Goal: Information Seeking & Learning: Learn about a topic

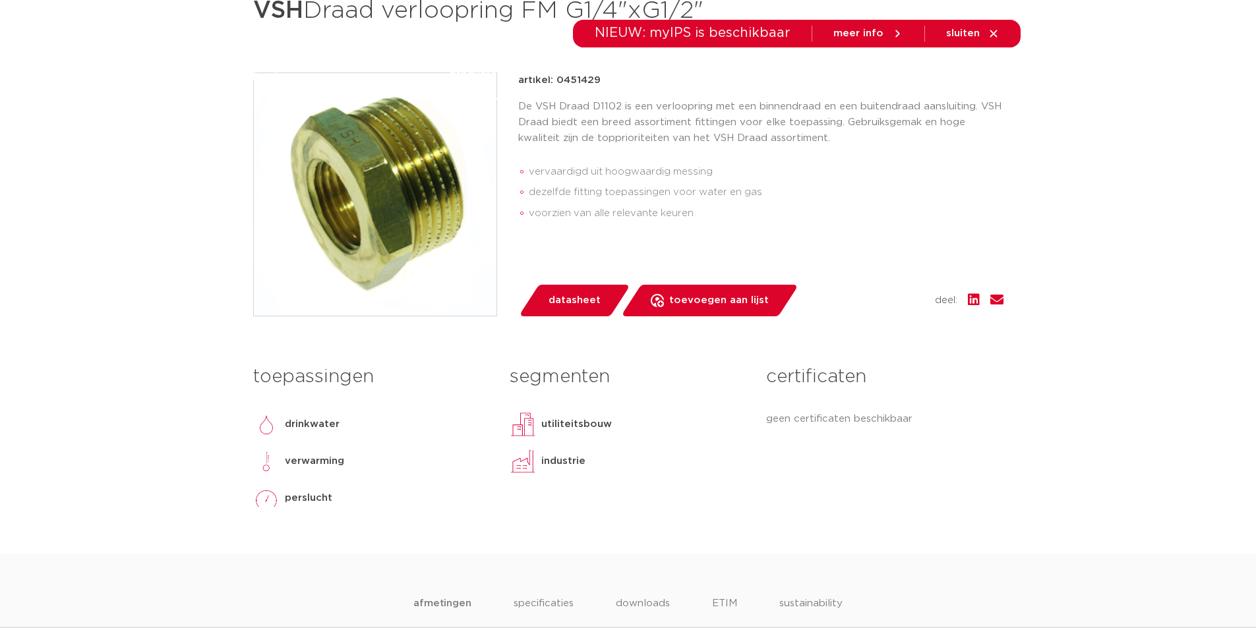
scroll to position [264, 0]
click at [584, 295] on span "datasheet" at bounding box center [574, 300] width 52 height 21
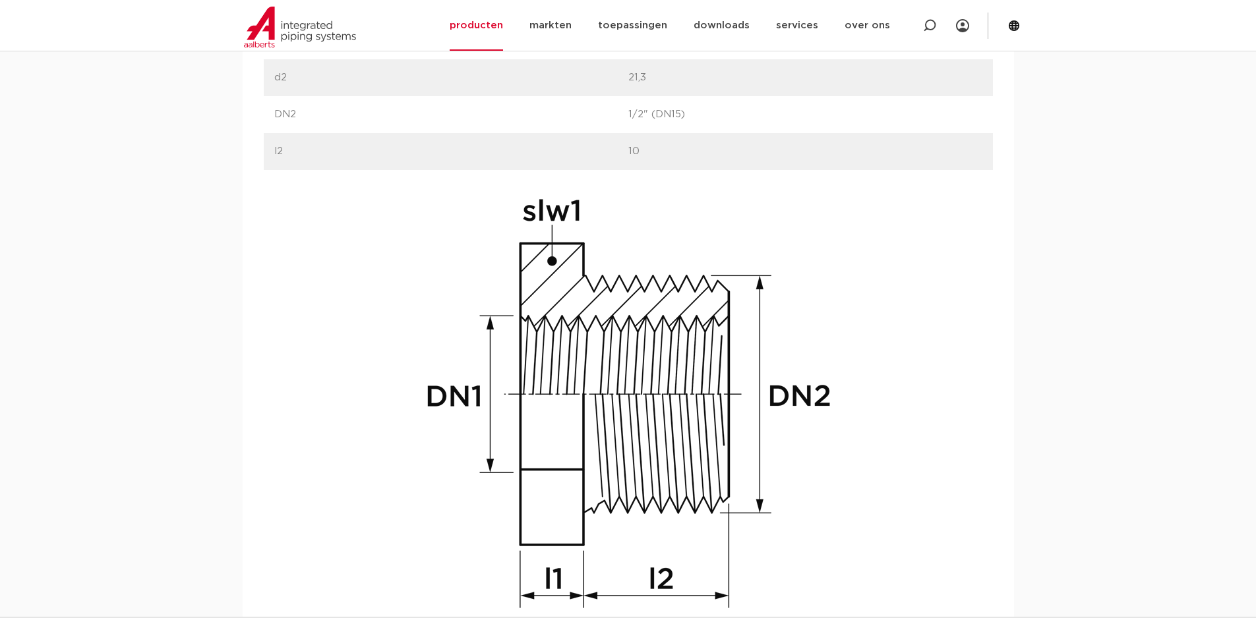
scroll to position [751, 0]
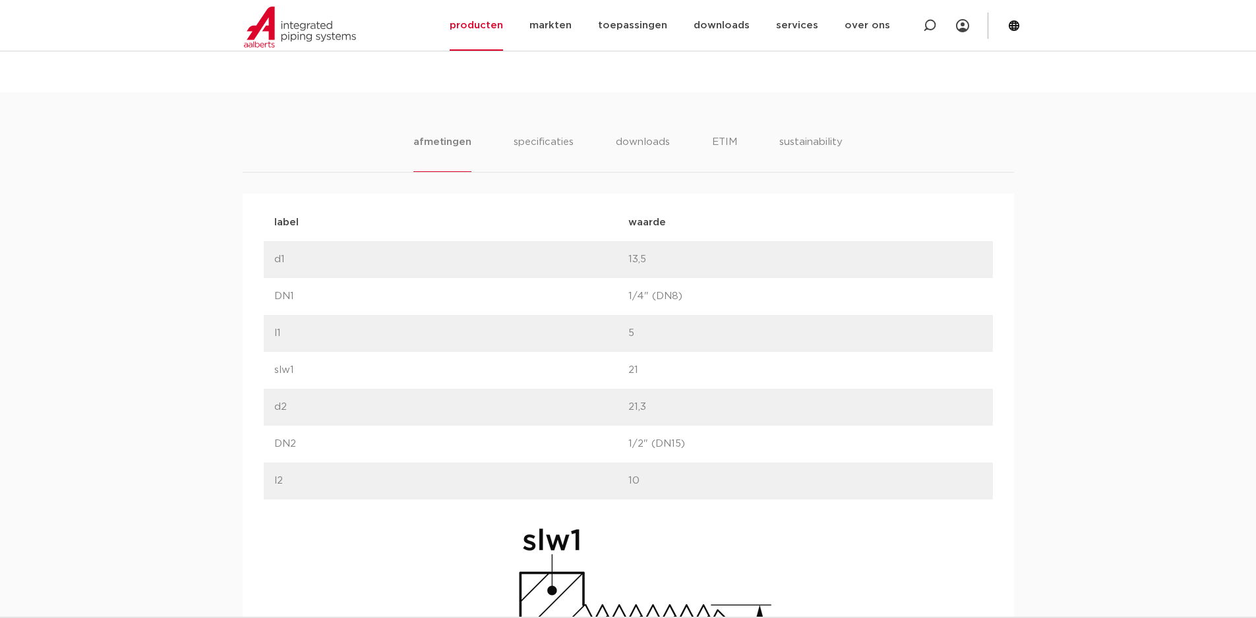
click at [669, 139] on ul "afmetingen specificaties downloads ETIM sustainability" at bounding box center [627, 153] width 428 height 38
click at [538, 148] on li "specificaties" at bounding box center [542, 153] width 63 height 38
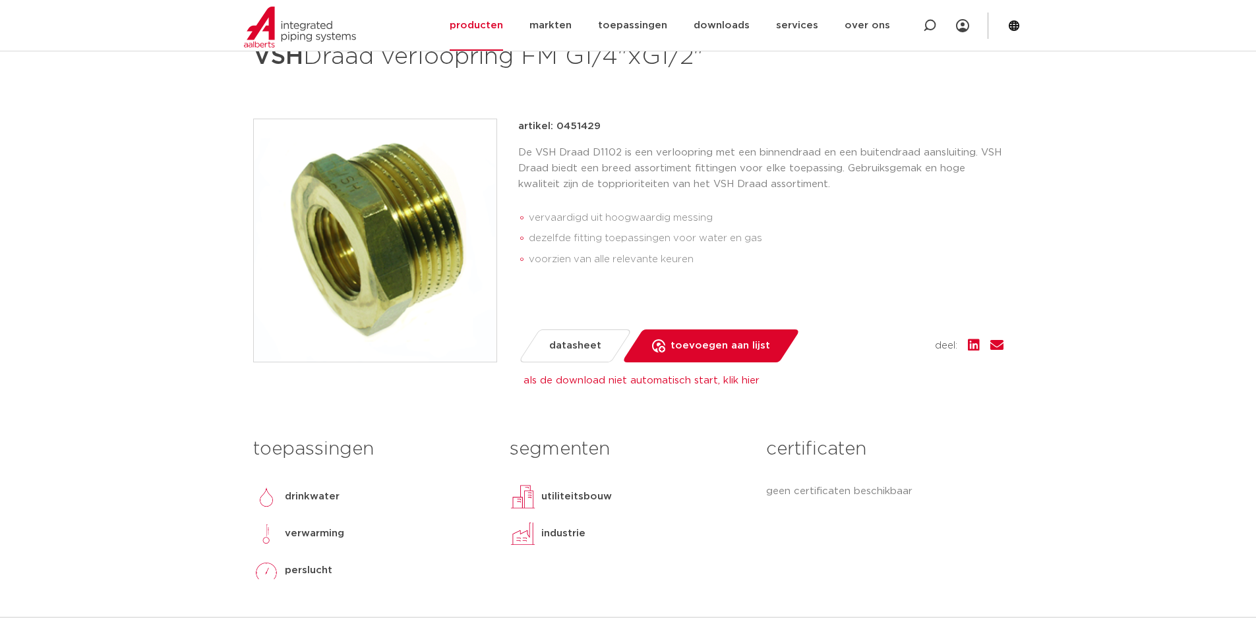
scroll to position [152, 0]
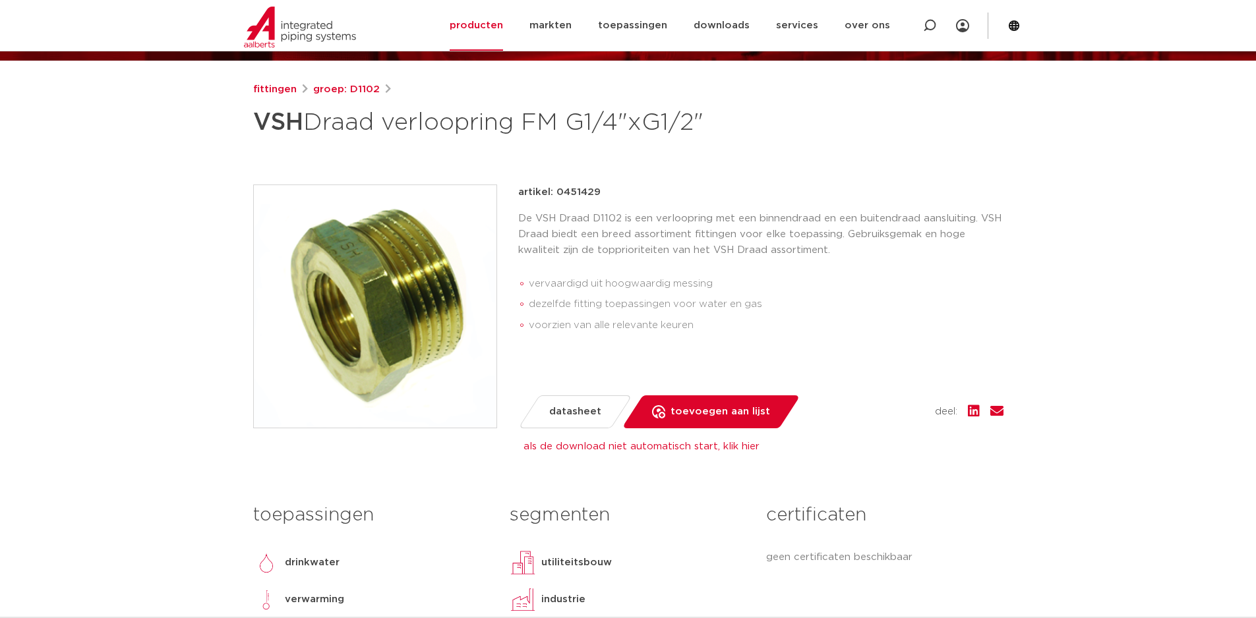
click at [577, 415] on span "datasheet" at bounding box center [575, 411] width 52 height 21
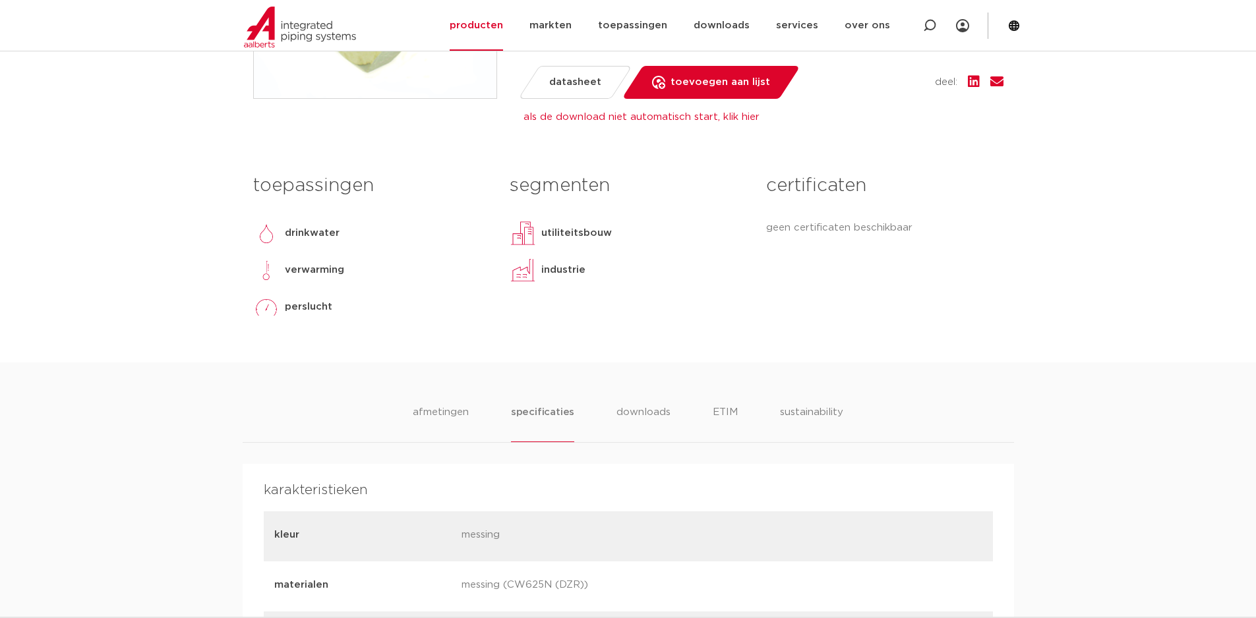
scroll to position [745, 0]
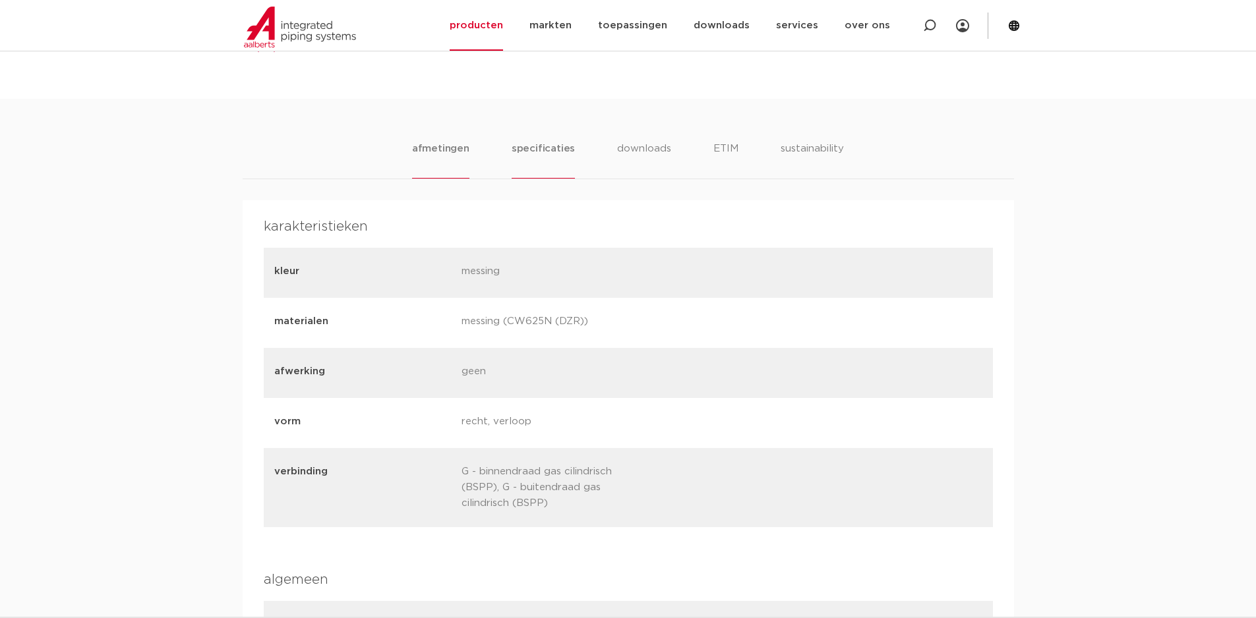
click at [431, 143] on li "afmetingen" at bounding box center [440, 160] width 57 height 38
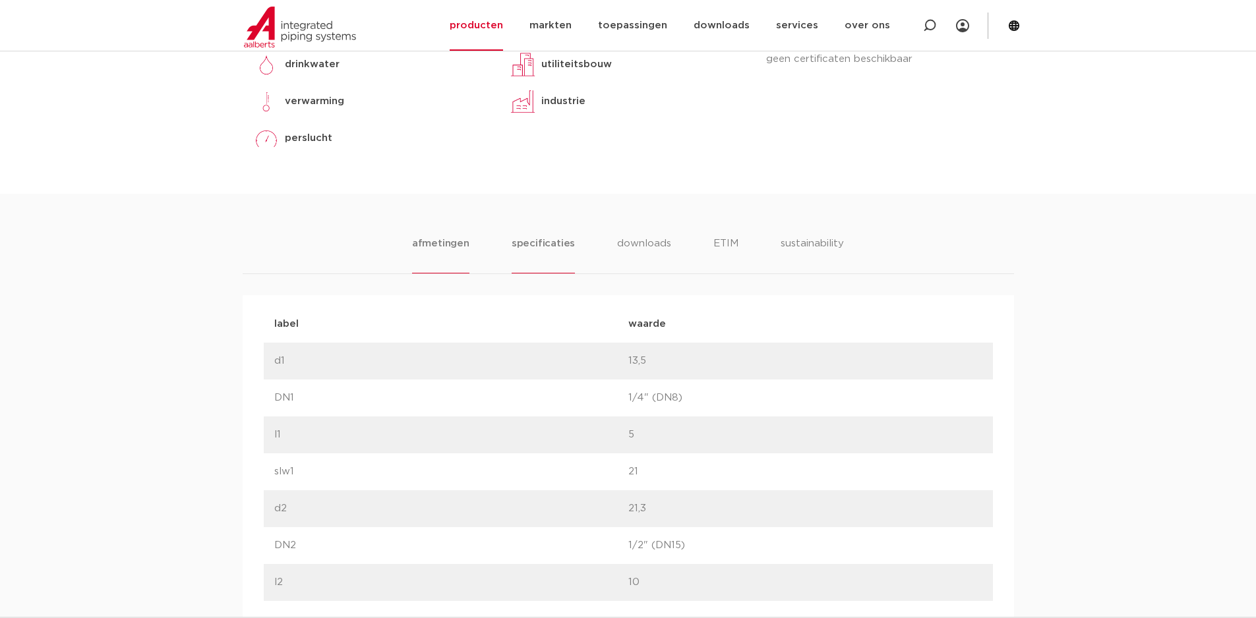
scroll to position [584, 0]
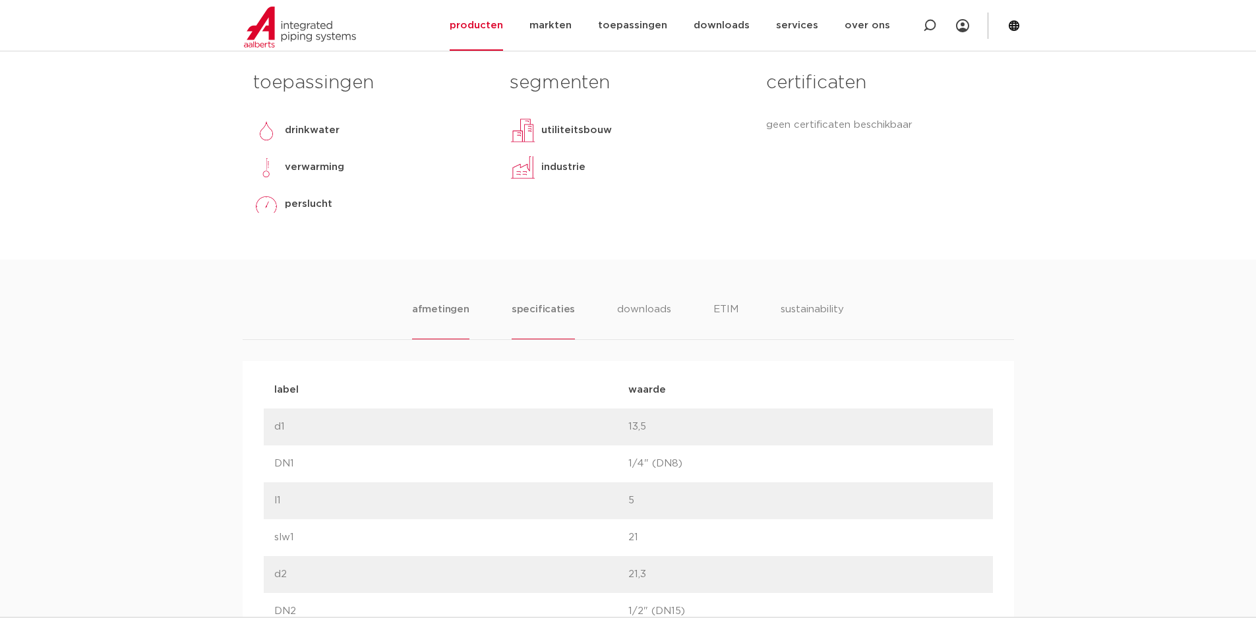
click at [527, 308] on li "specificaties" at bounding box center [542, 321] width 63 height 38
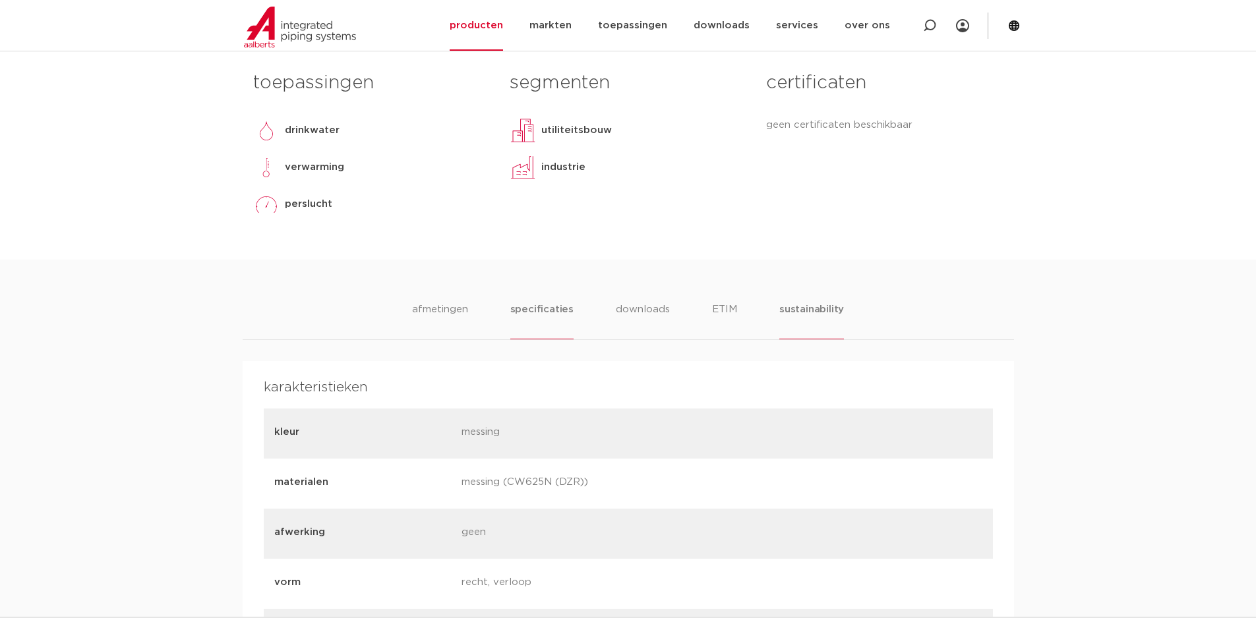
click at [807, 310] on li "sustainability" at bounding box center [811, 321] width 65 height 38
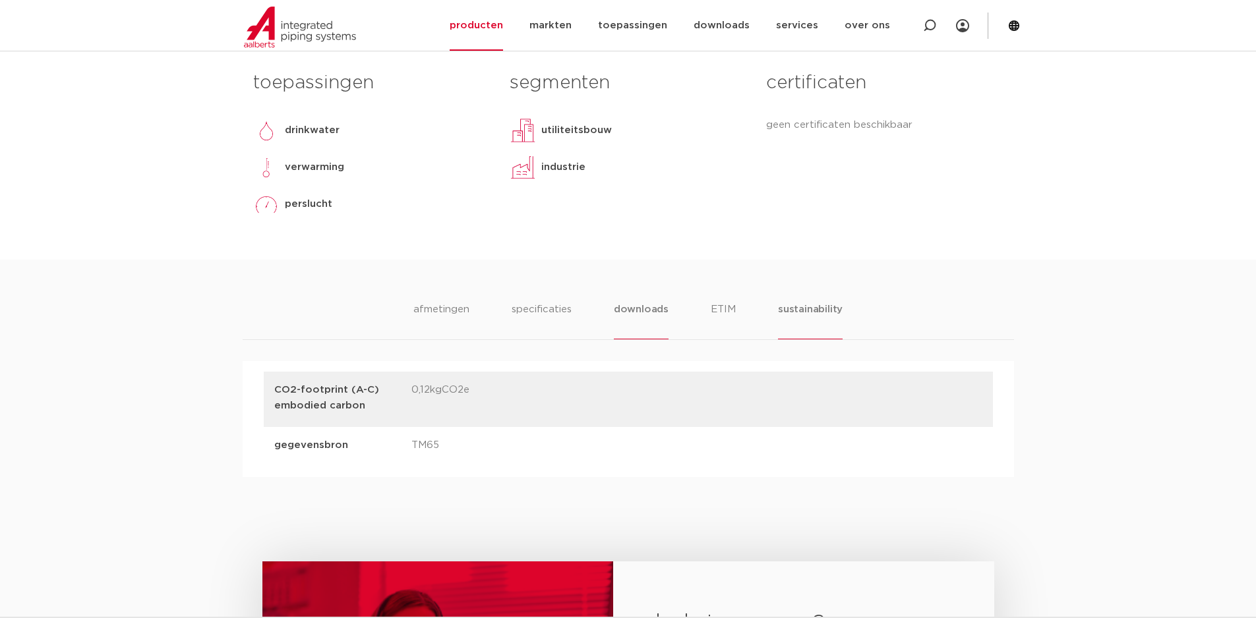
click at [645, 310] on li "downloads" at bounding box center [641, 321] width 55 height 38
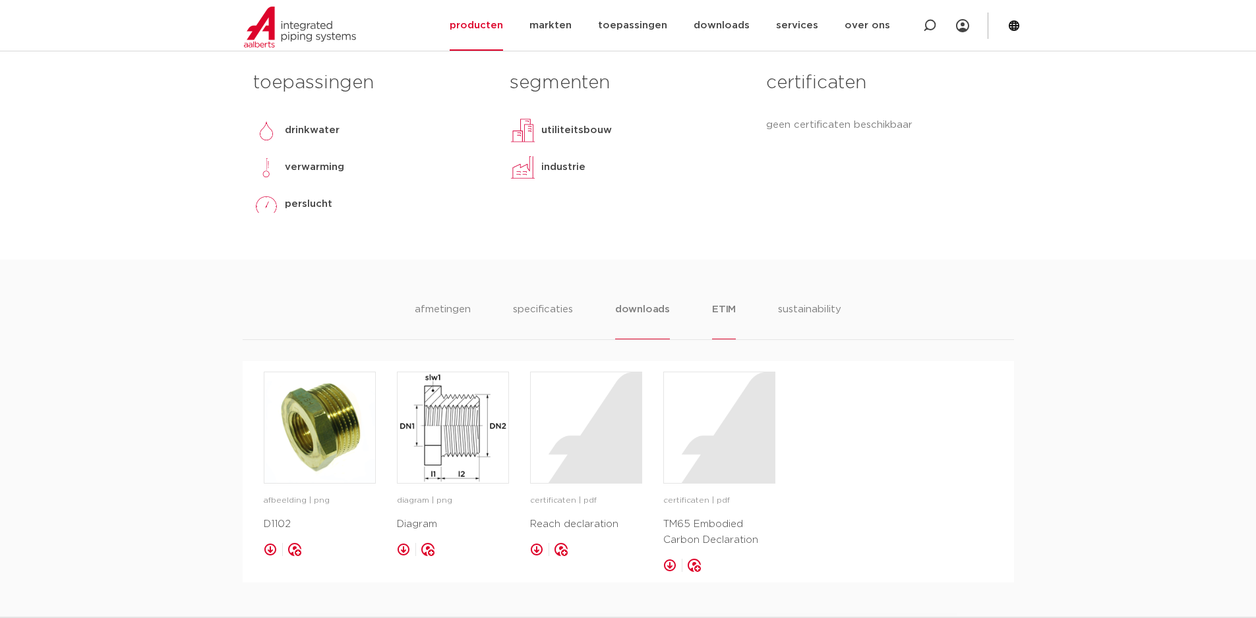
click at [715, 306] on li "ETIM" at bounding box center [724, 321] width 24 height 38
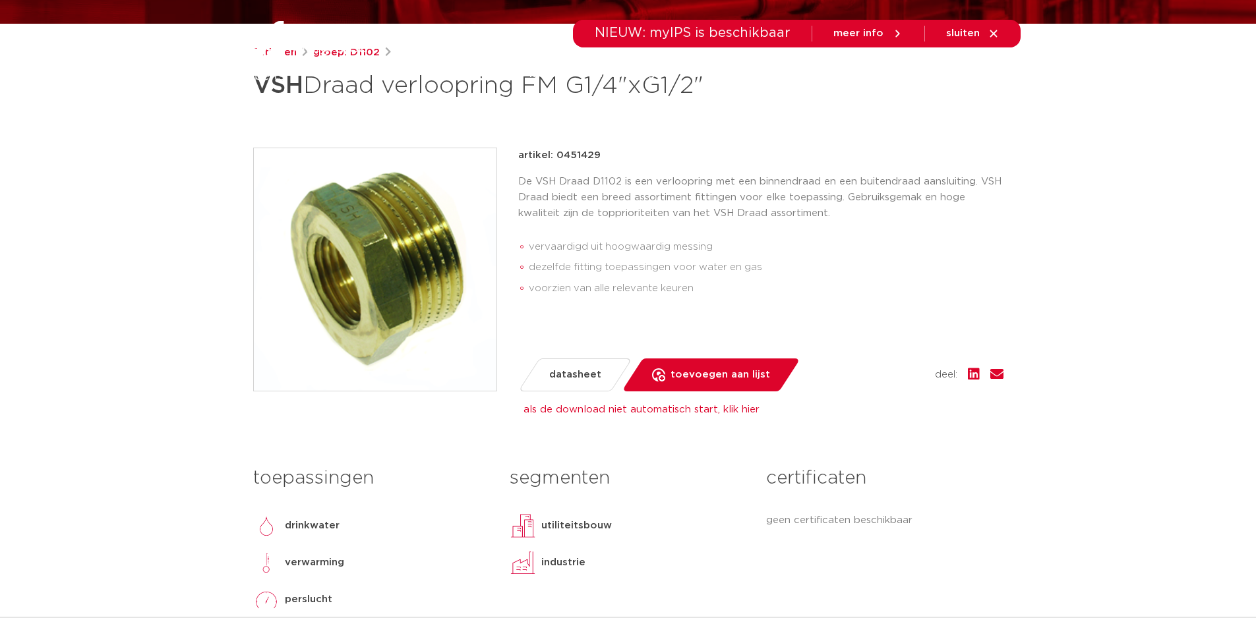
scroll to position [0, 0]
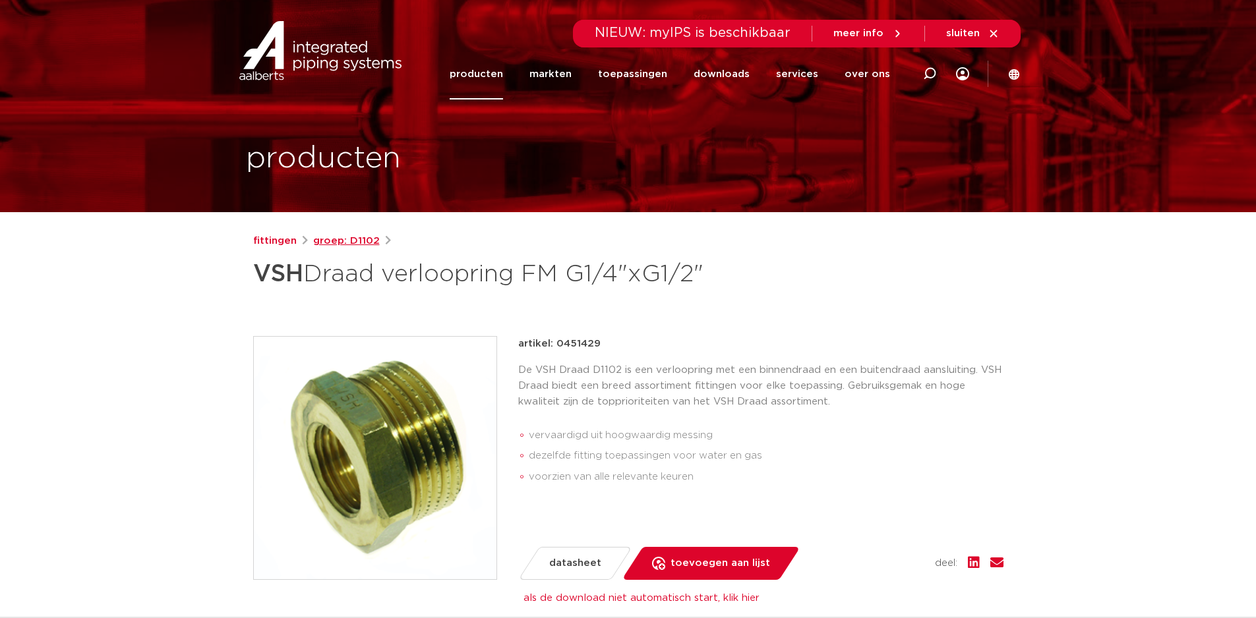
click at [354, 239] on link "groep: D1102" at bounding box center [346, 241] width 67 height 16
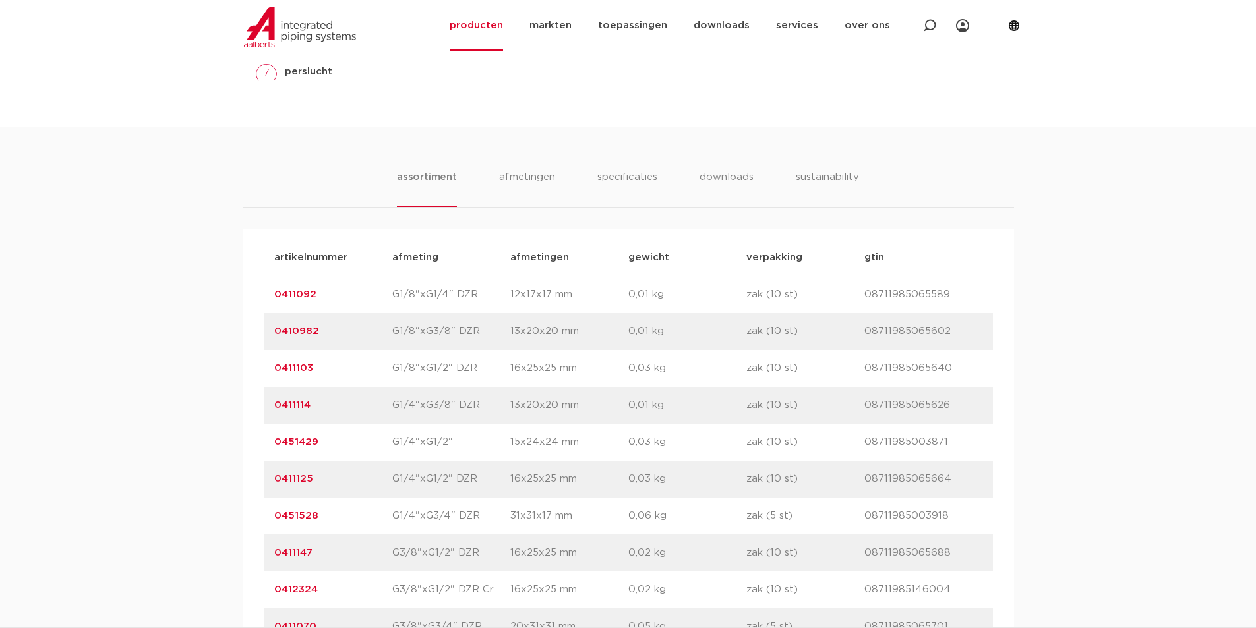
scroll to position [656, 0]
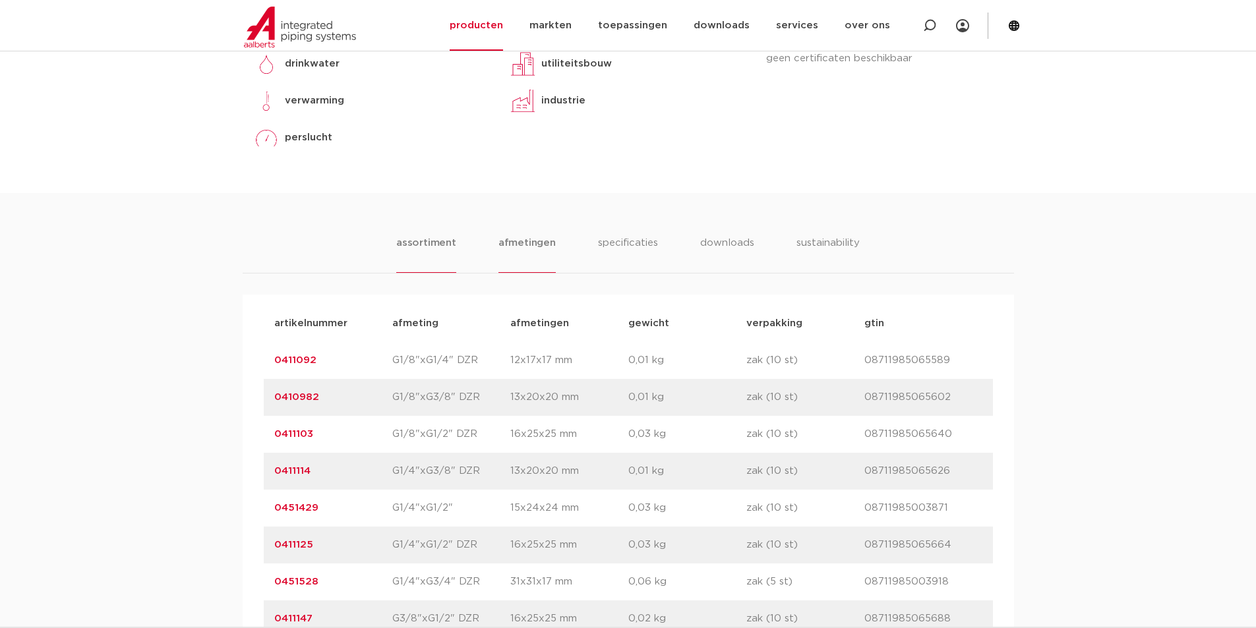
click at [513, 243] on li "afmetingen" at bounding box center [526, 254] width 57 height 38
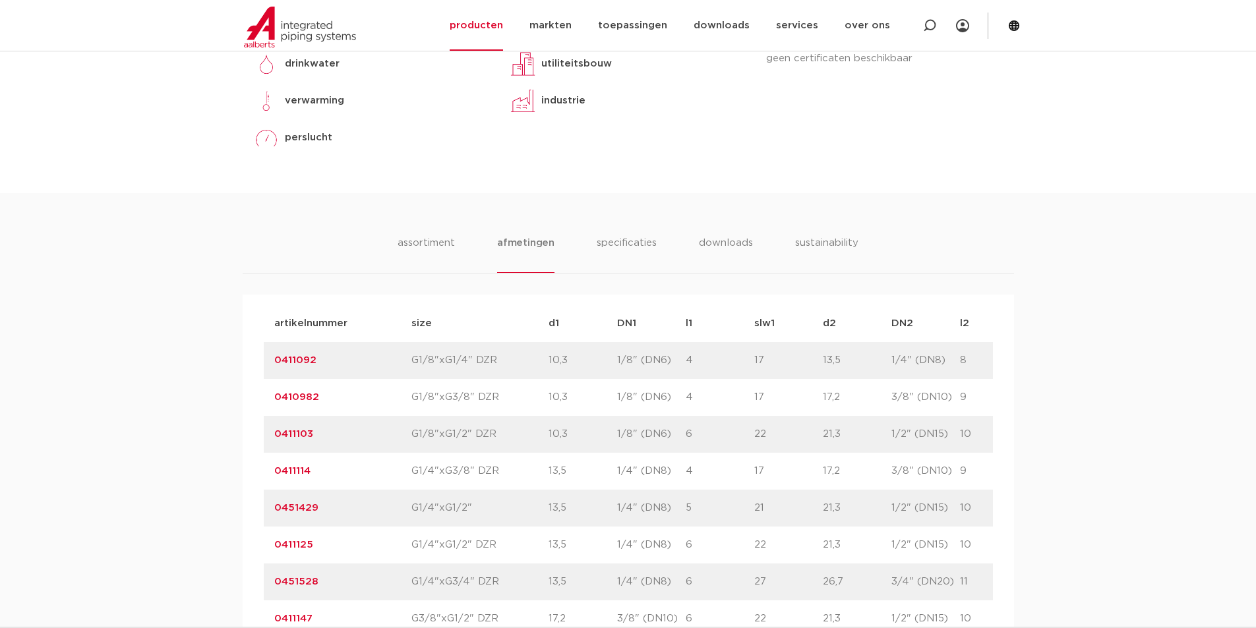
click at [424, 243] on li "assortiment" at bounding box center [426, 254] width 60 height 38
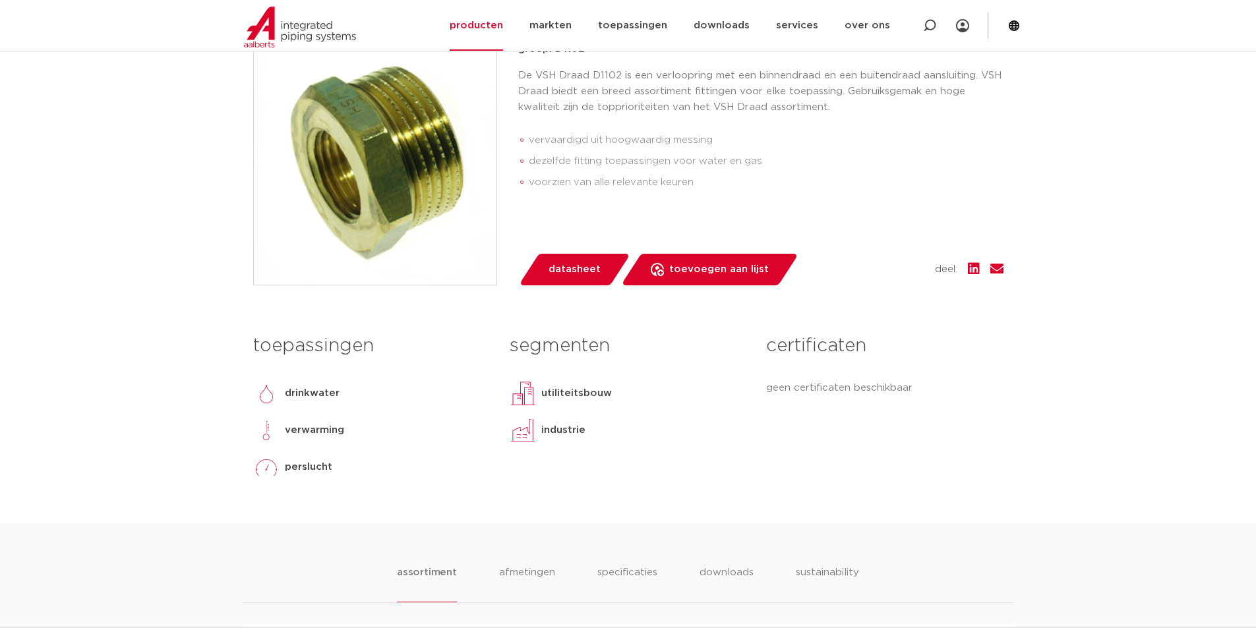
scroll to position [63, 0]
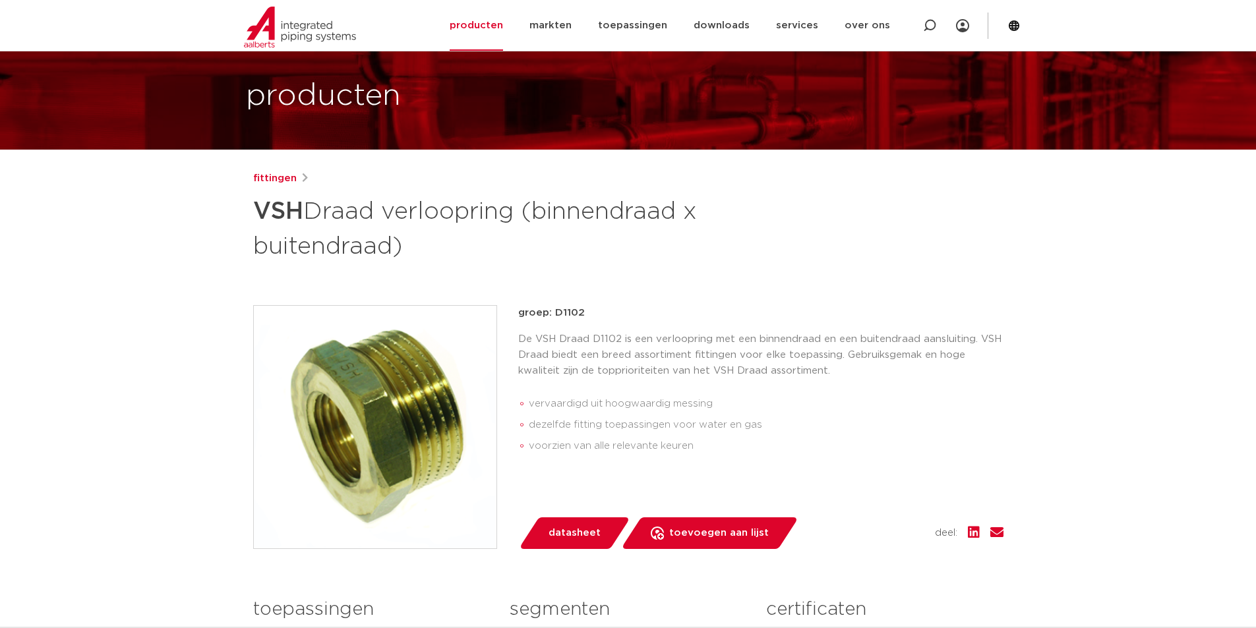
click at [569, 312] on p "groep: D1102" at bounding box center [760, 313] width 485 height 16
click at [268, 177] on link "fittingen" at bounding box center [275, 179] width 44 height 16
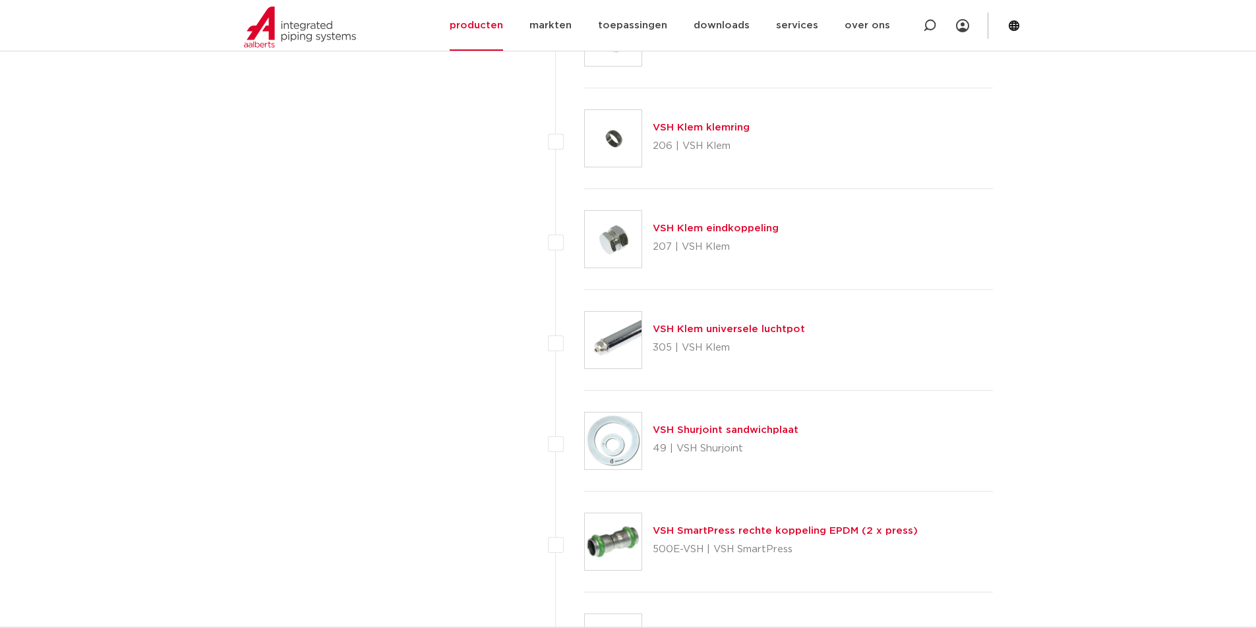
scroll to position [3048, 0]
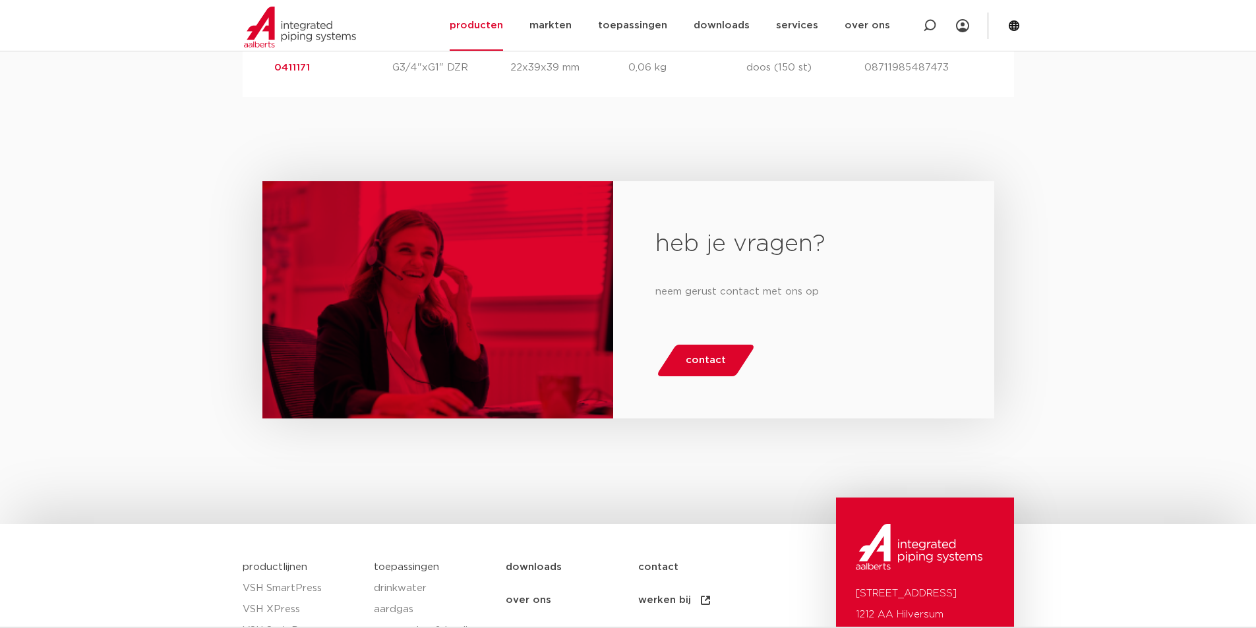
scroll to position [2172, 0]
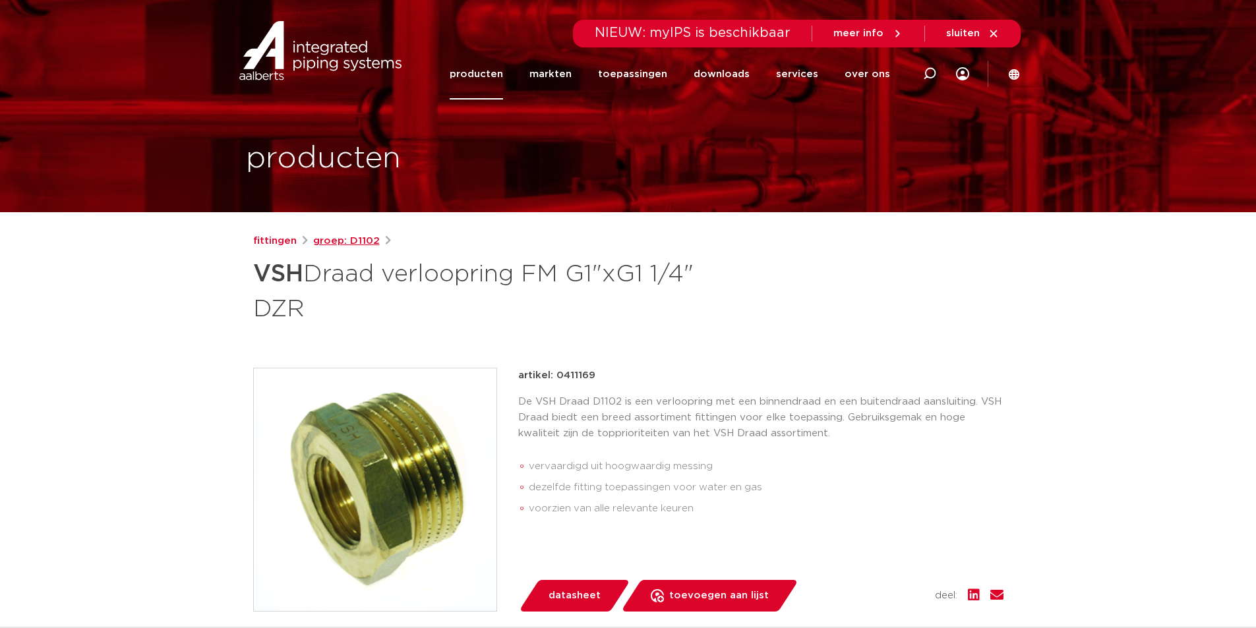
click at [330, 239] on link "groep: D1102" at bounding box center [346, 241] width 67 height 16
click at [729, 69] on link "downloads" at bounding box center [721, 74] width 56 height 51
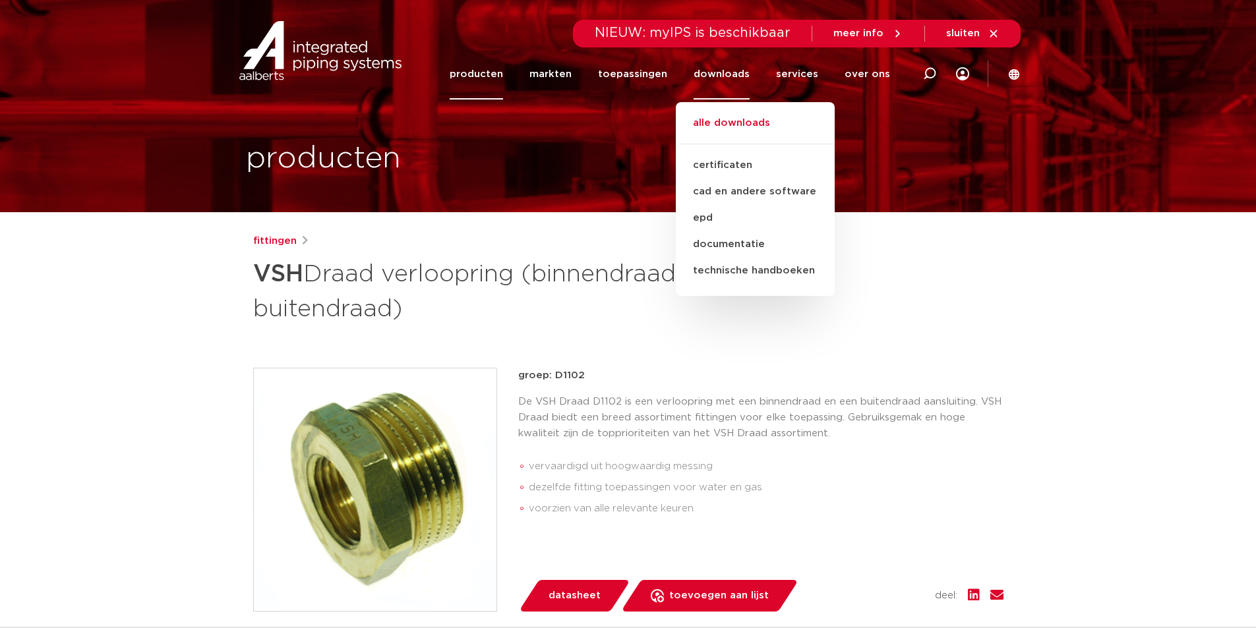
click at [744, 120] on link "alle downloads" at bounding box center [755, 129] width 159 height 29
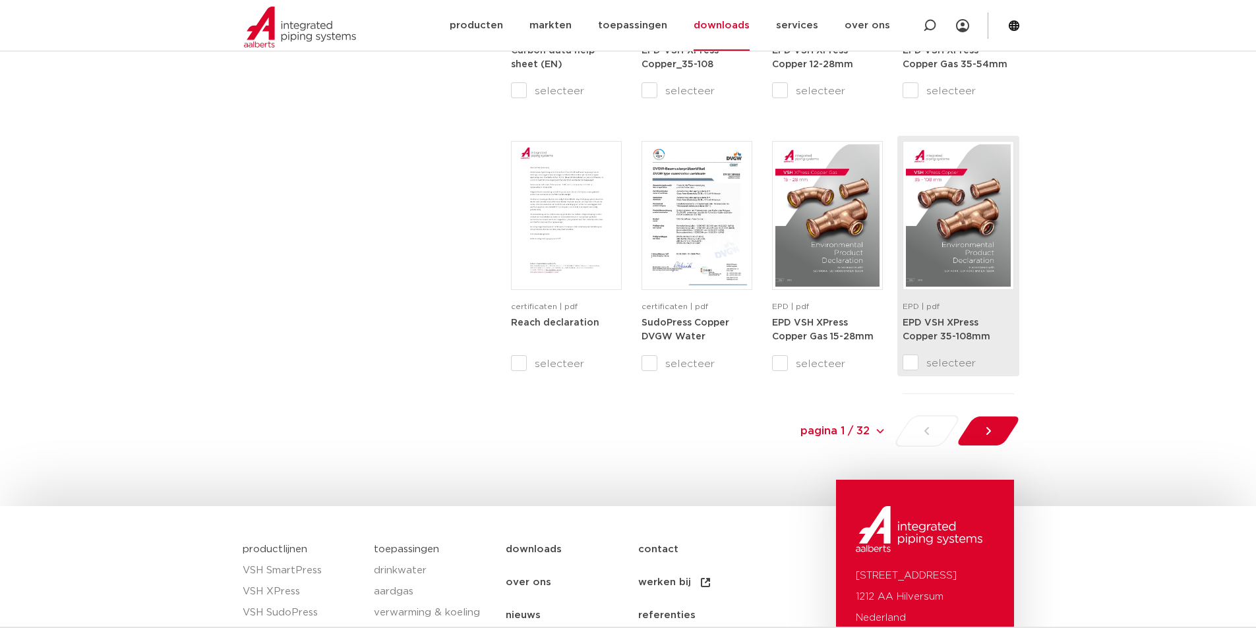
scroll to position [1318, 0]
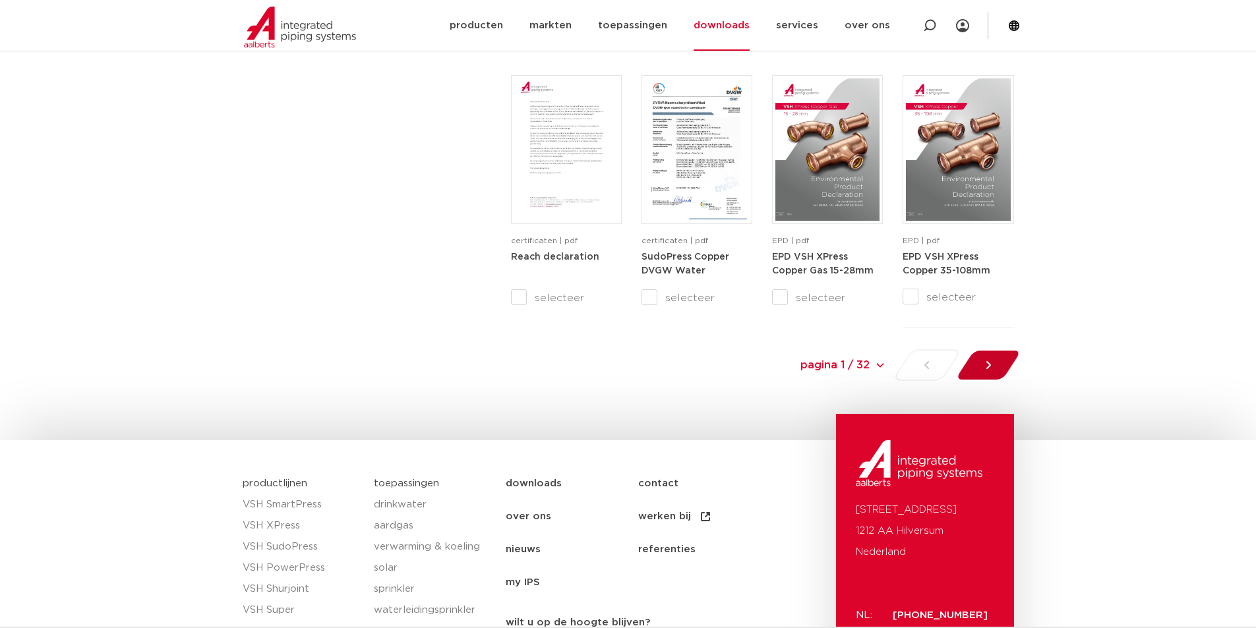
click at [993, 362] on icon at bounding box center [987, 365] width 13 height 13
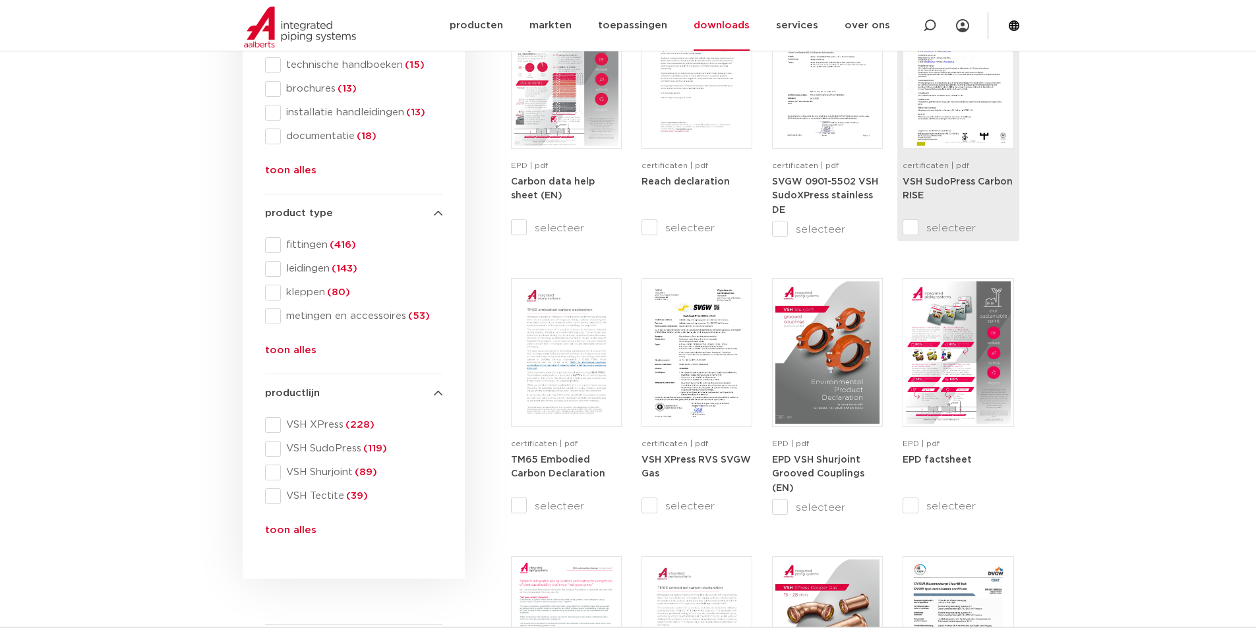
scroll to position [23, 0]
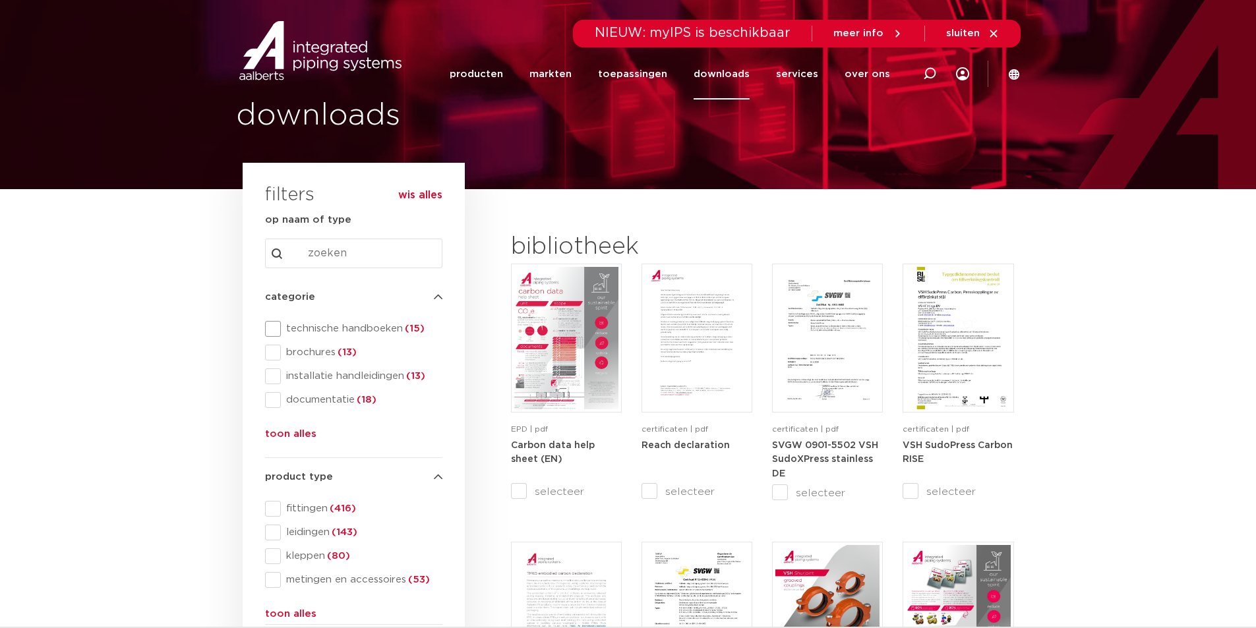
click at [322, 330] on span "technische handboeken (15)" at bounding box center [361, 328] width 161 height 13
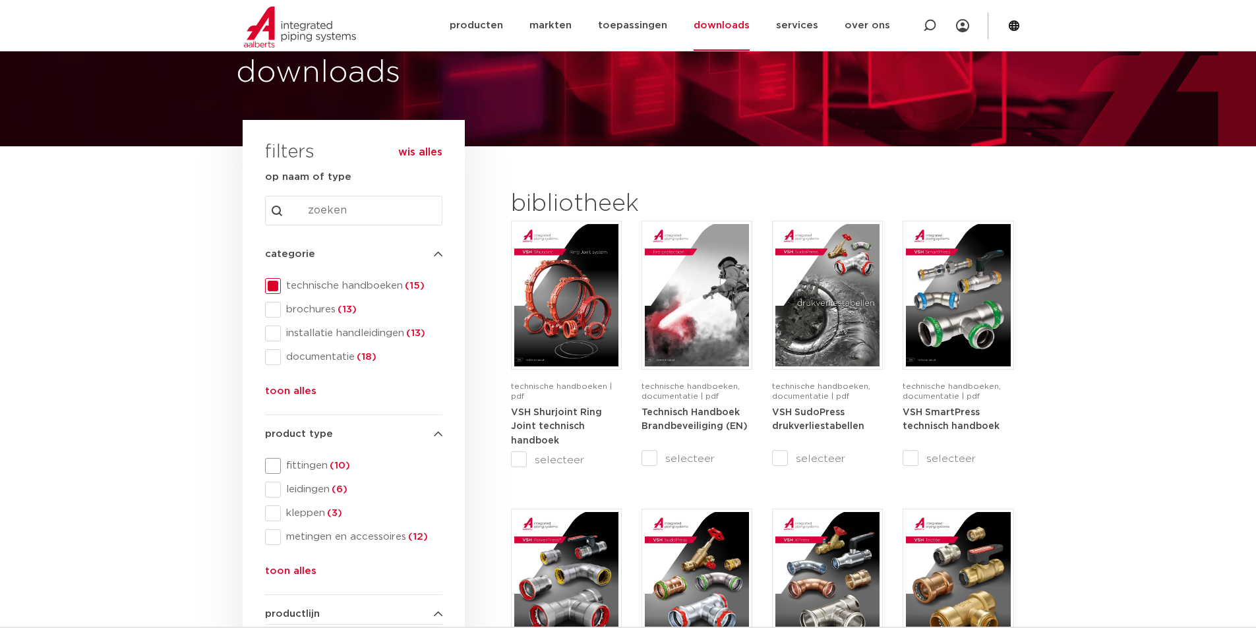
scroll to position [132, 0]
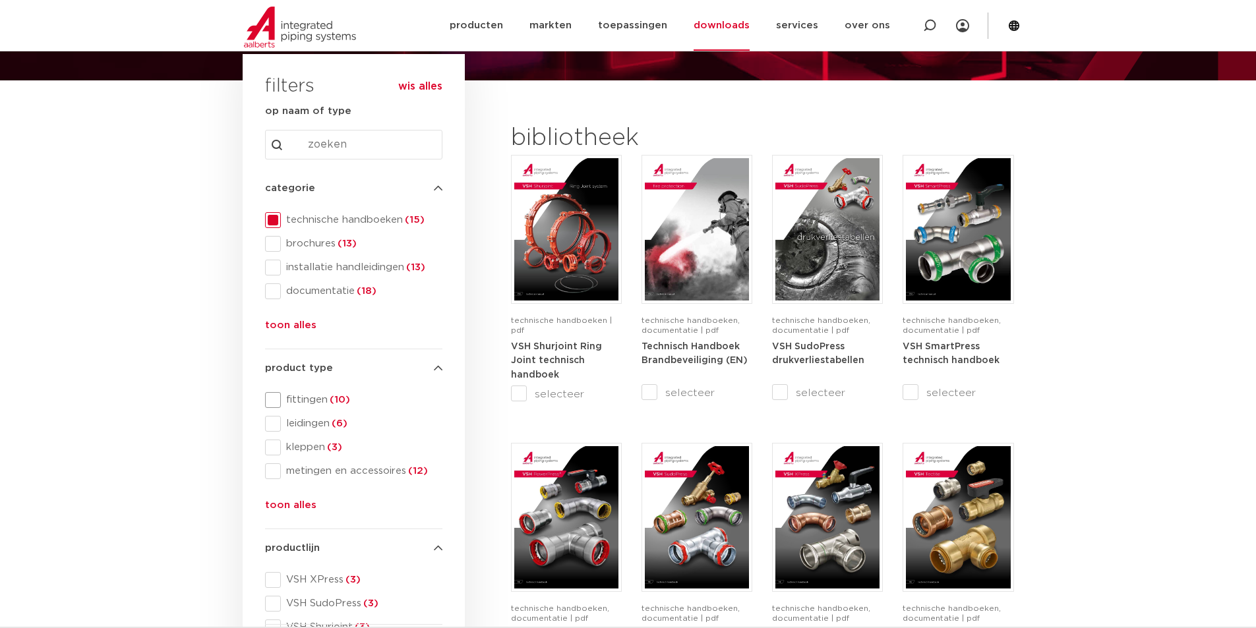
click at [275, 399] on span at bounding box center [273, 400] width 16 height 16
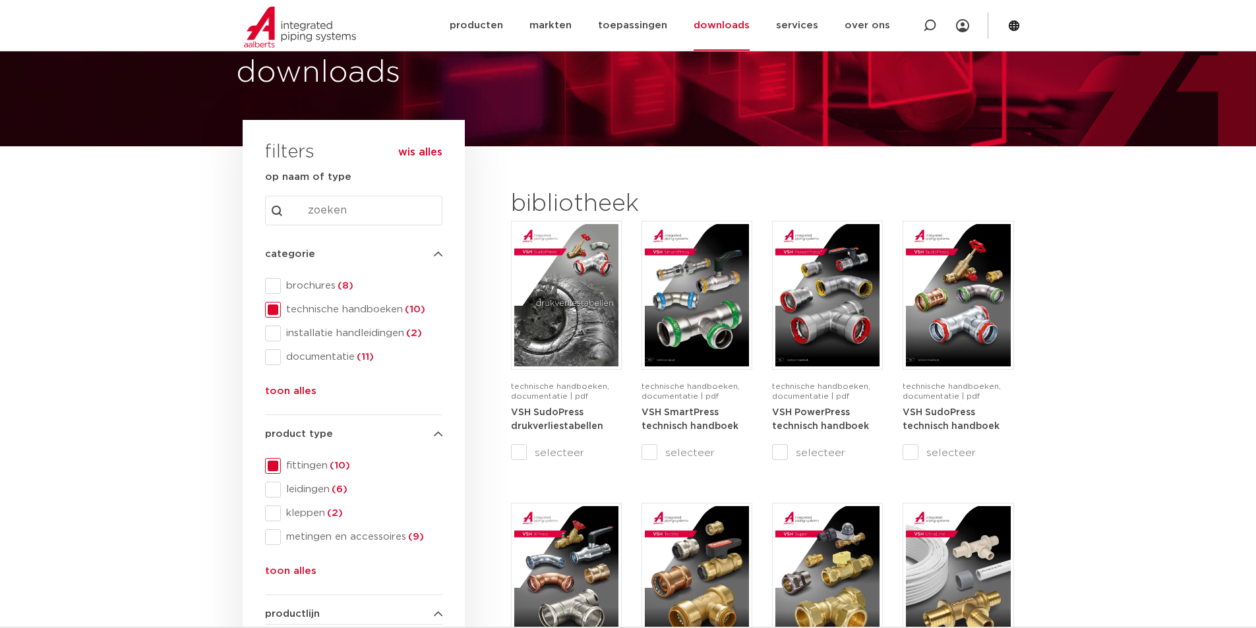
scroll to position [132, 0]
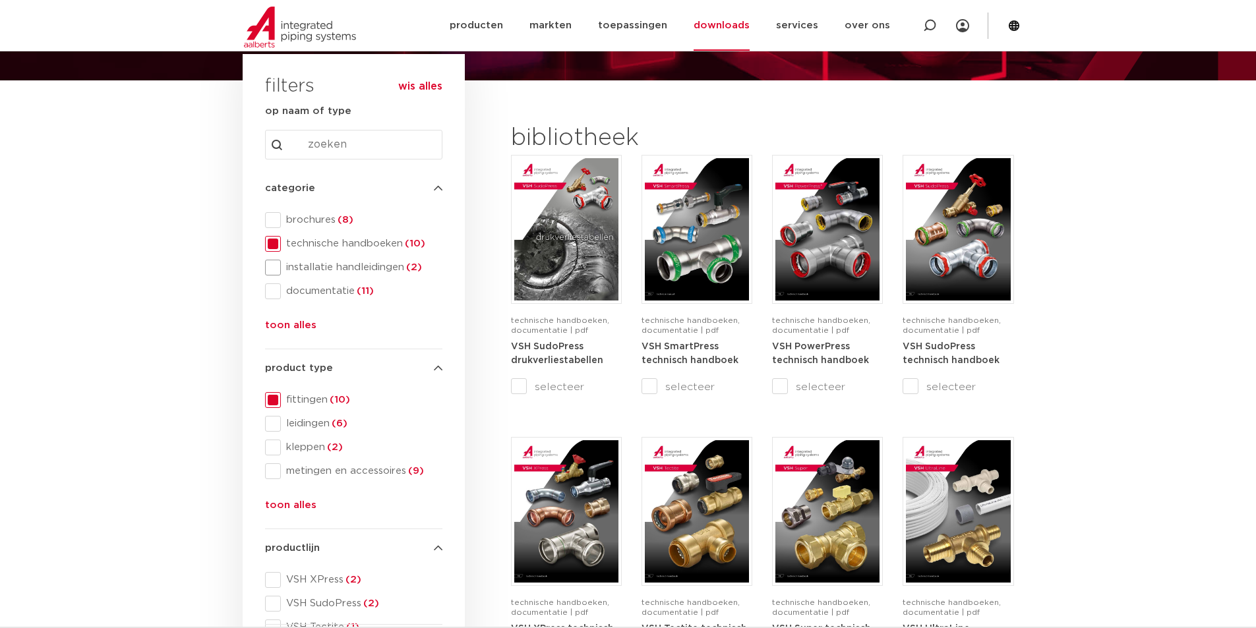
click at [272, 269] on span at bounding box center [273, 268] width 16 height 16
click at [271, 241] on span at bounding box center [273, 244] width 16 height 16
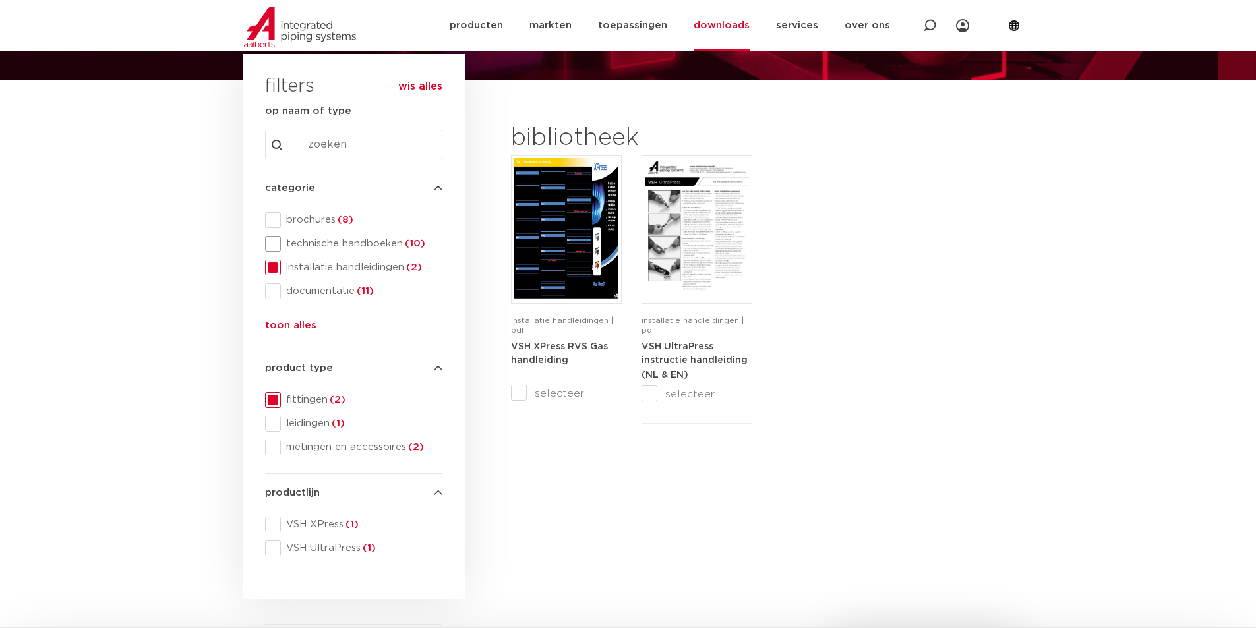
click at [269, 245] on span at bounding box center [273, 244] width 16 height 16
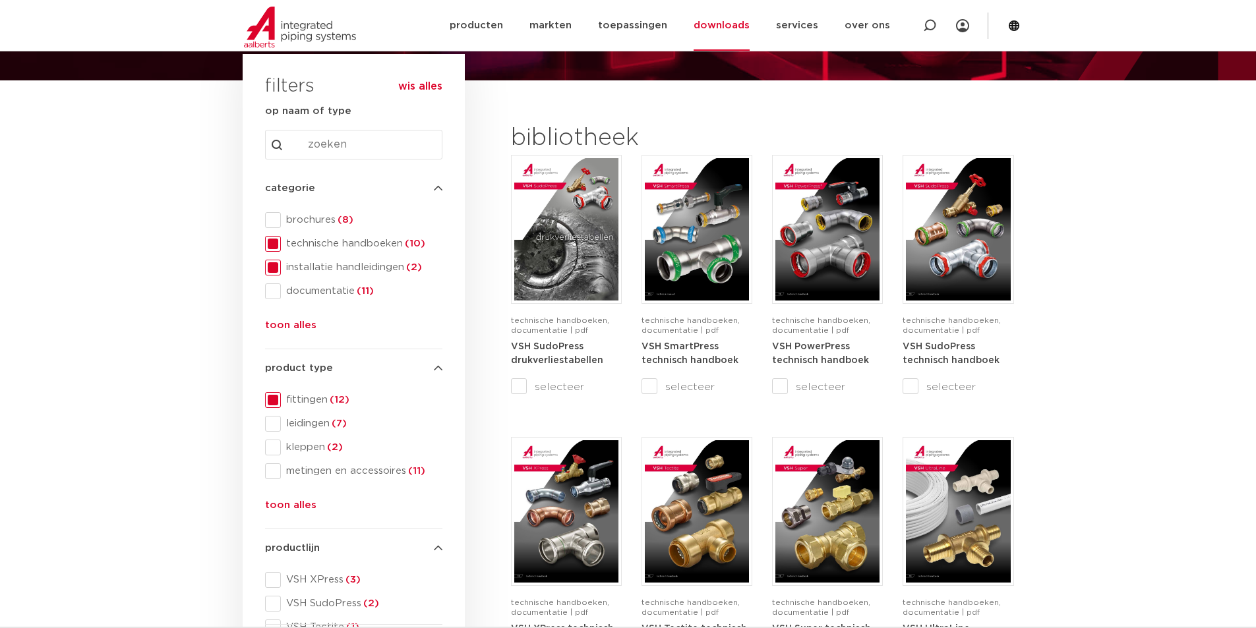
click at [269, 265] on span at bounding box center [273, 268] width 16 height 16
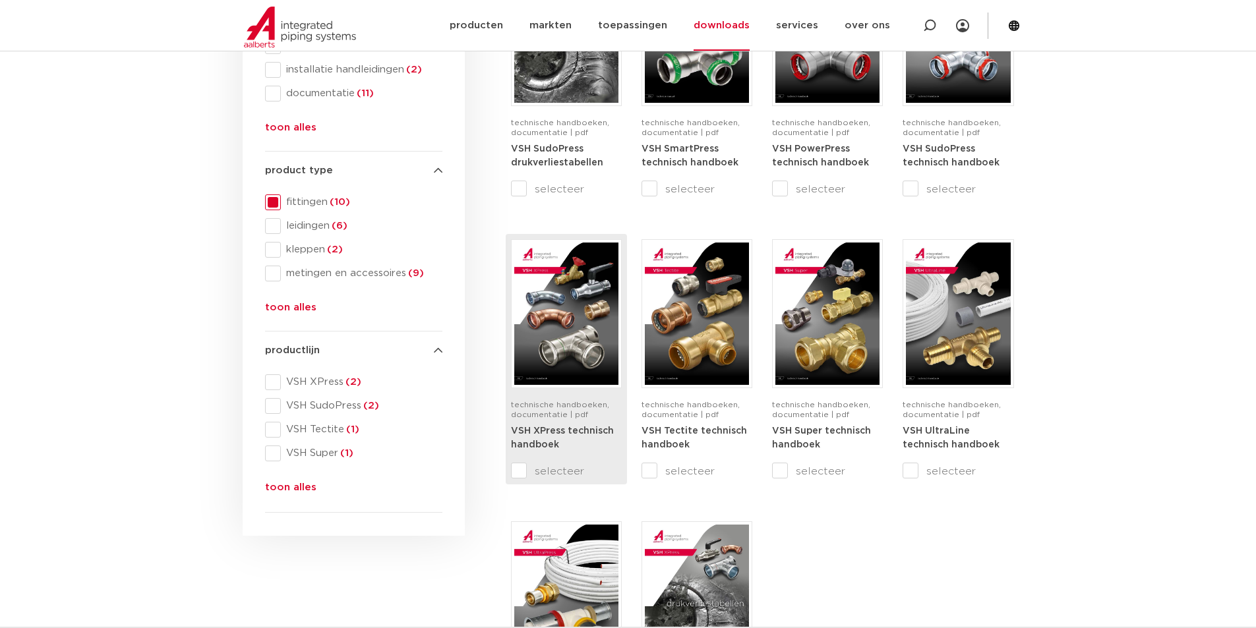
scroll to position [395, 0]
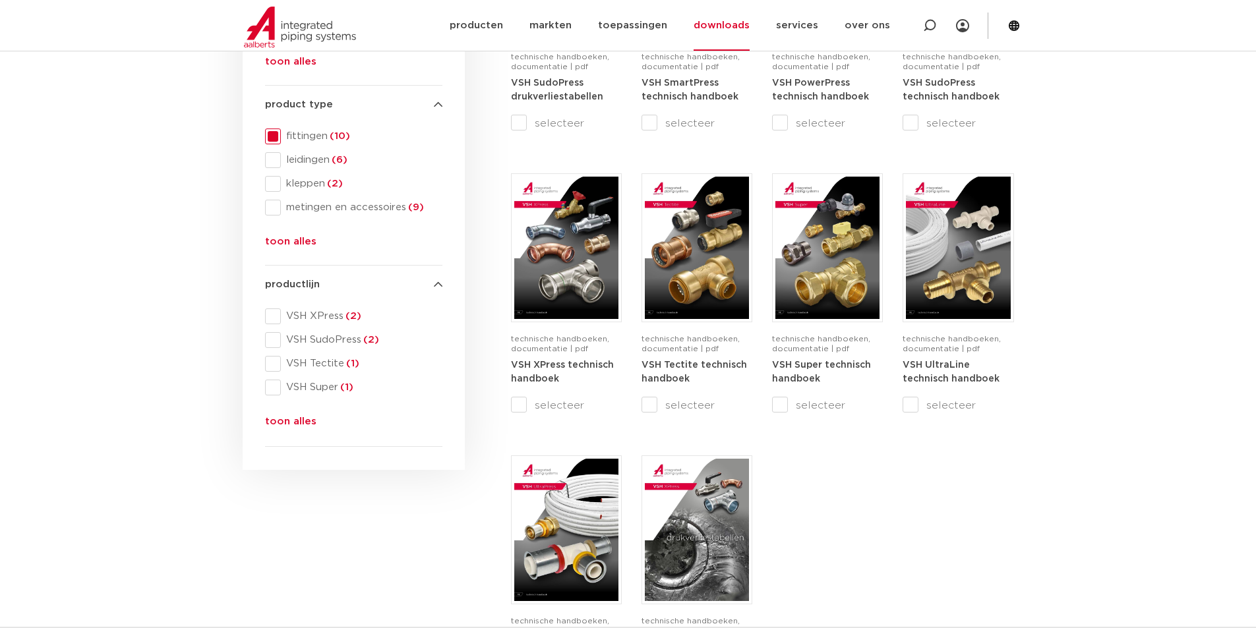
click at [283, 422] on button "toon alles" at bounding box center [290, 424] width 51 height 21
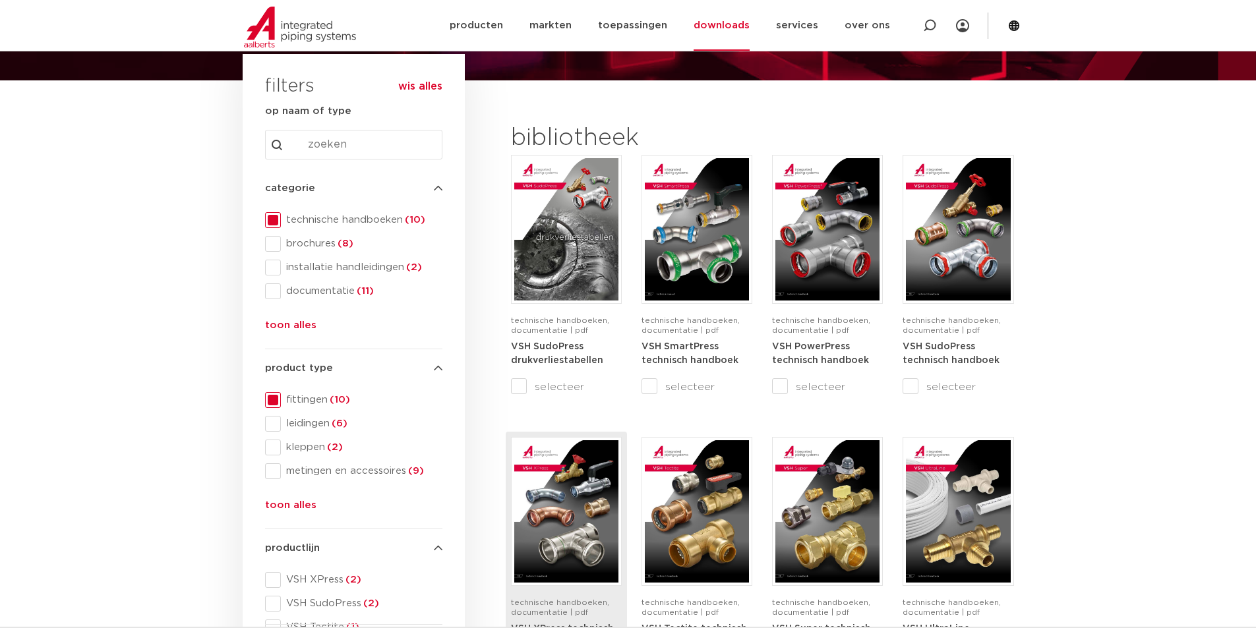
scroll to position [0, 0]
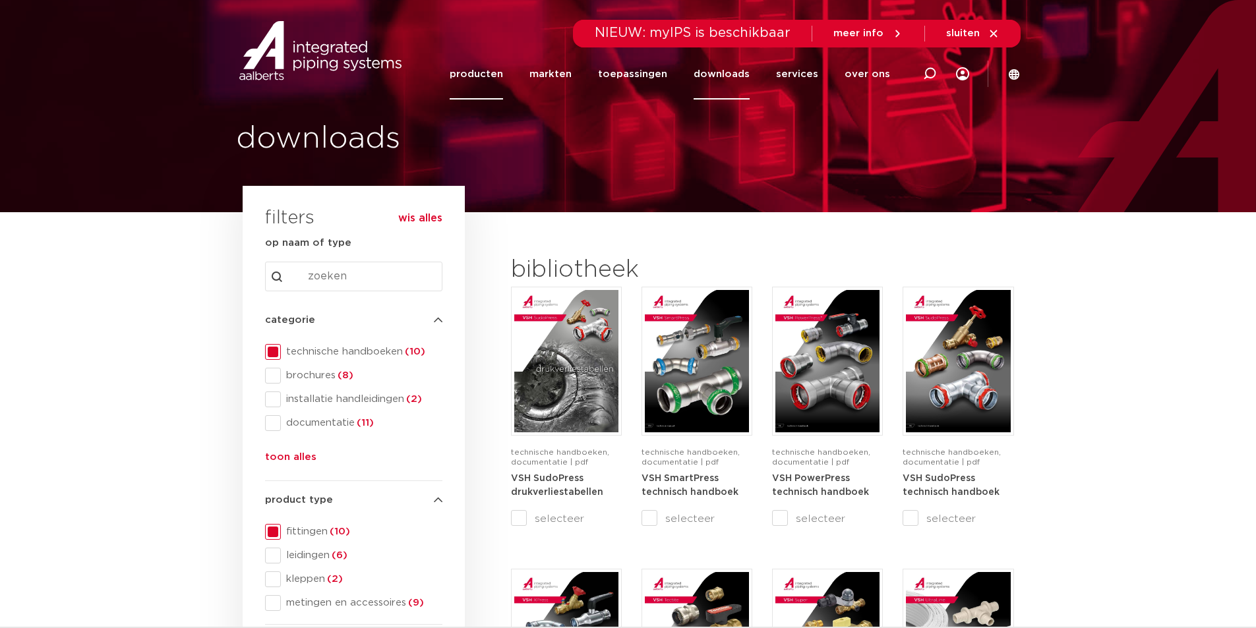
click at [492, 74] on link "producten" at bounding box center [476, 74] width 53 height 51
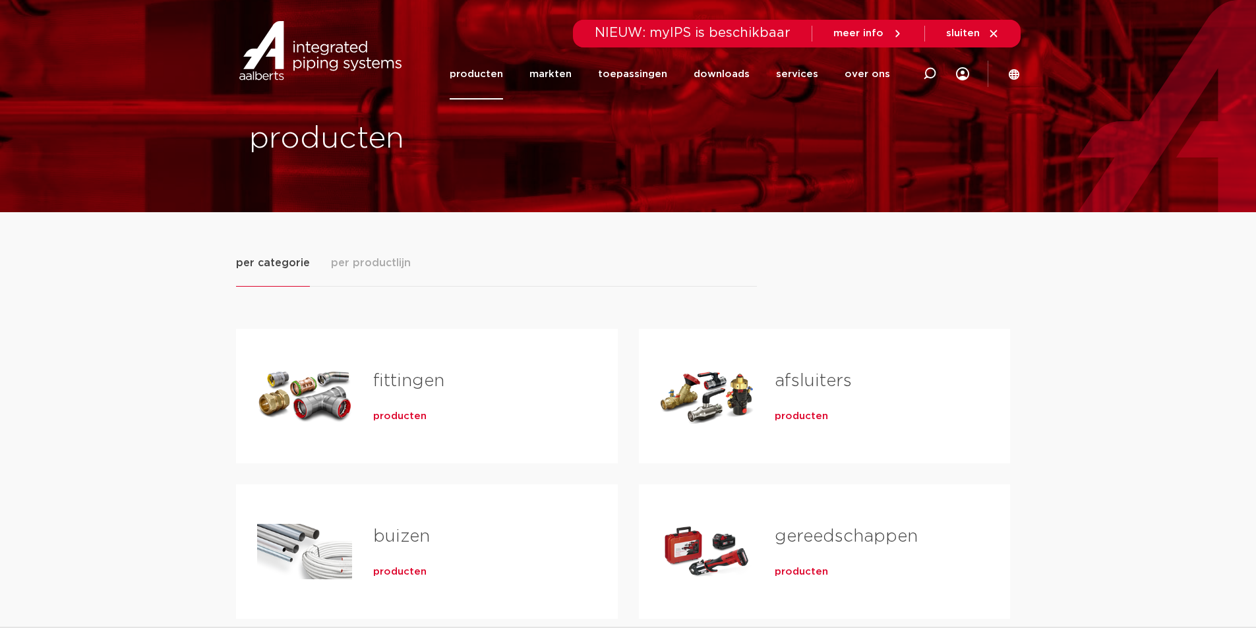
click at [393, 417] on span "producten" at bounding box center [399, 416] width 53 height 13
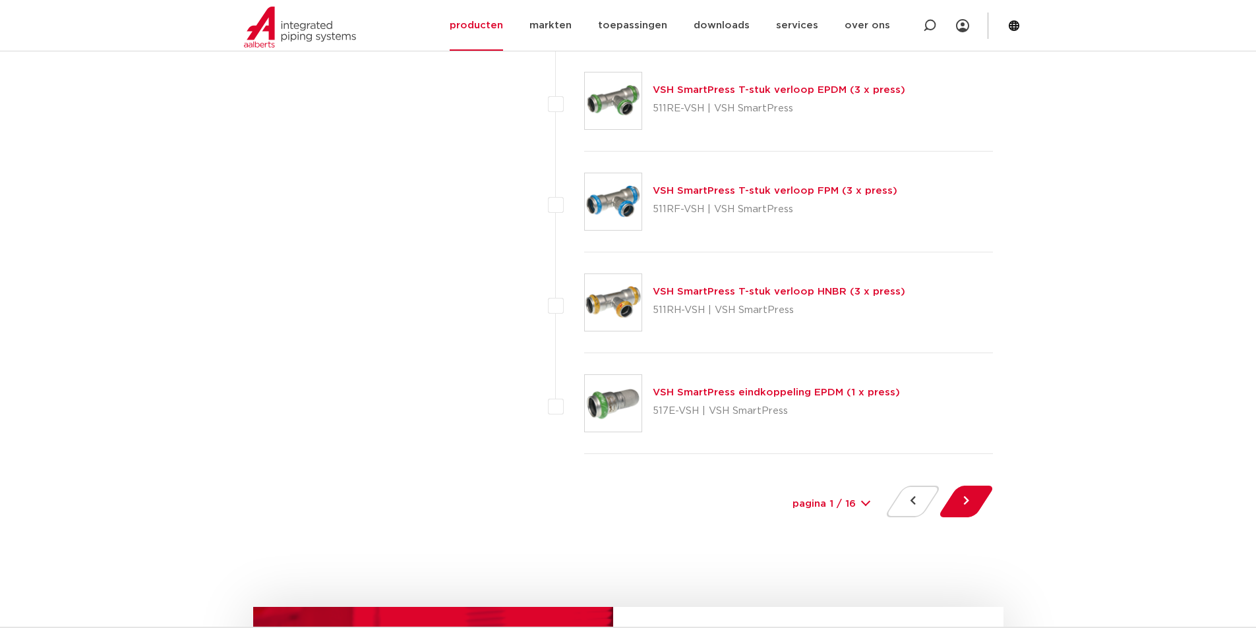
scroll to position [6014, 0]
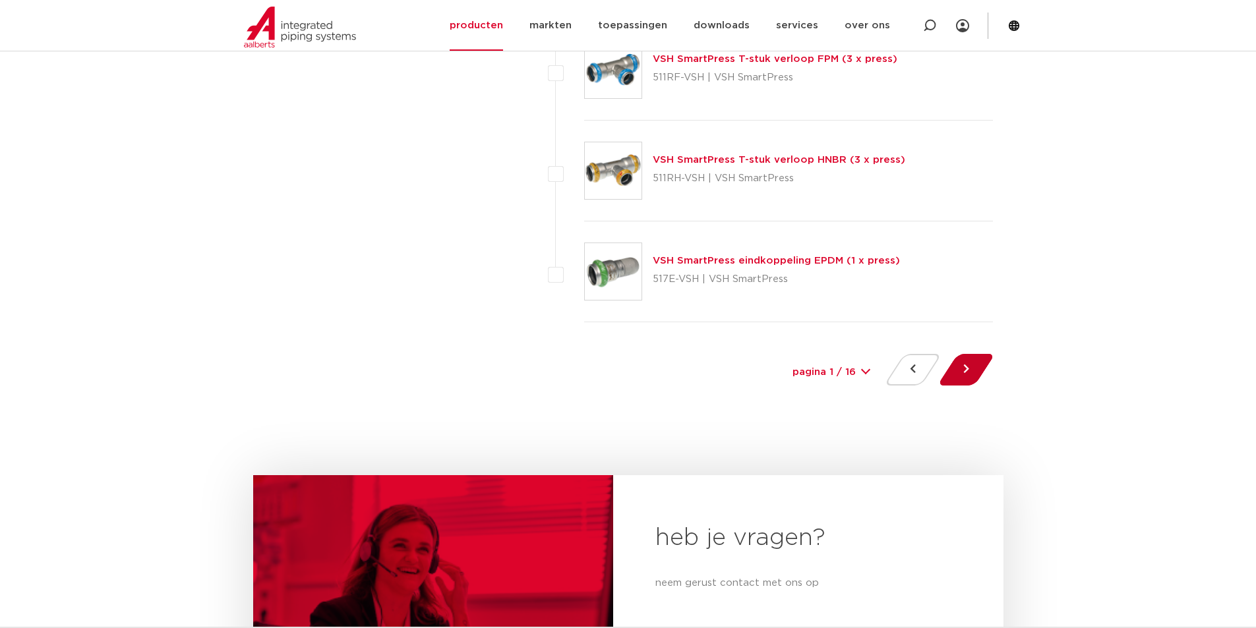
click at [966, 368] on button at bounding box center [966, 370] width 38 height 32
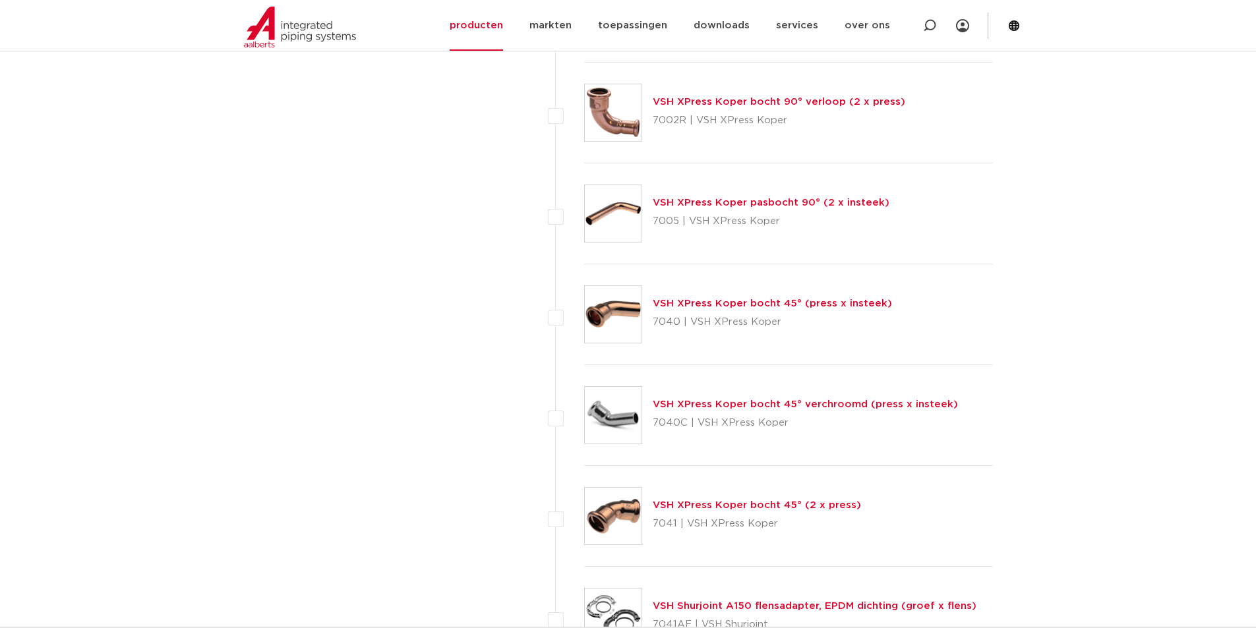
scroll to position [5866, 0]
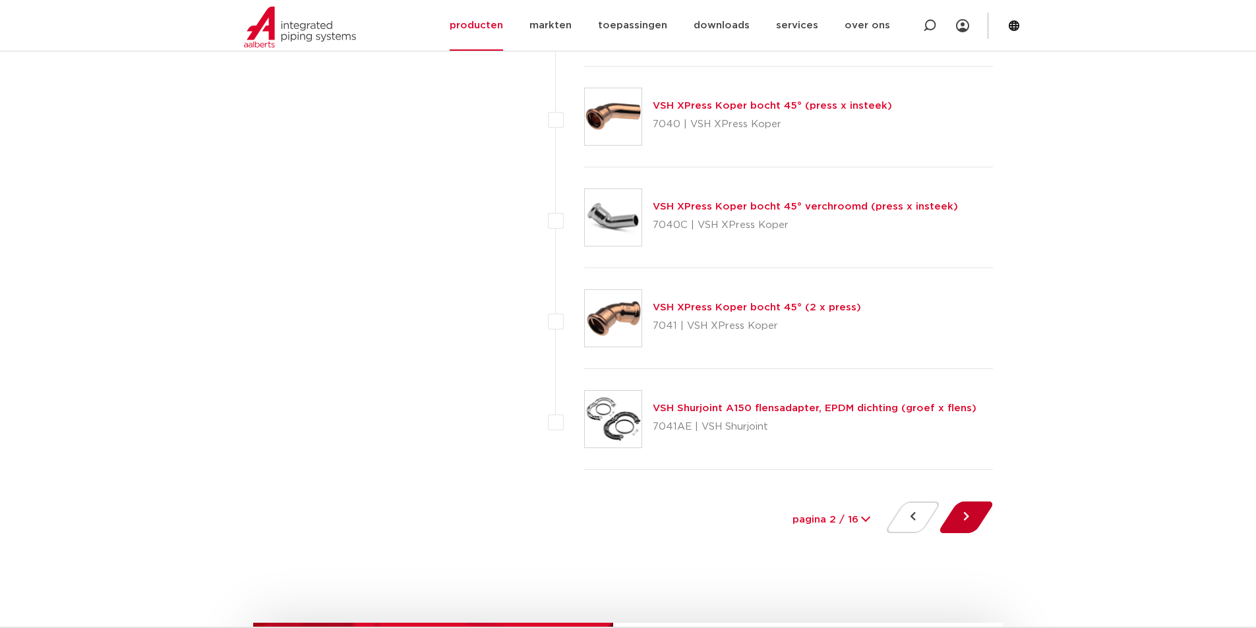
click at [972, 517] on button at bounding box center [966, 518] width 38 height 32
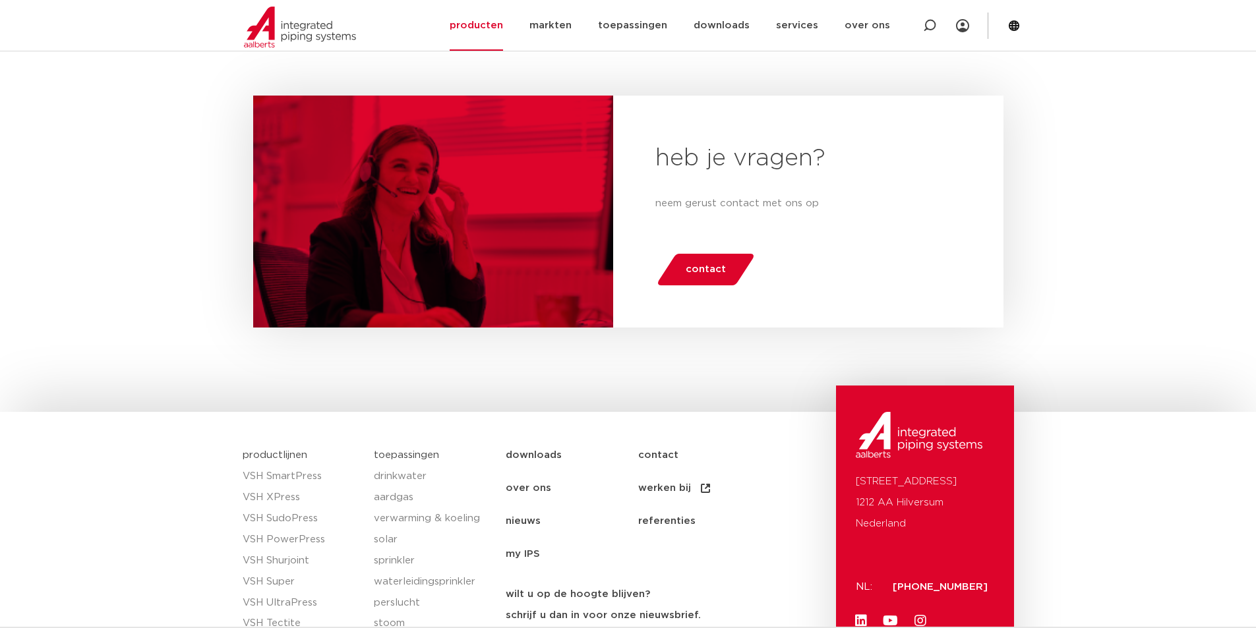
scroll to position [6064, 0]
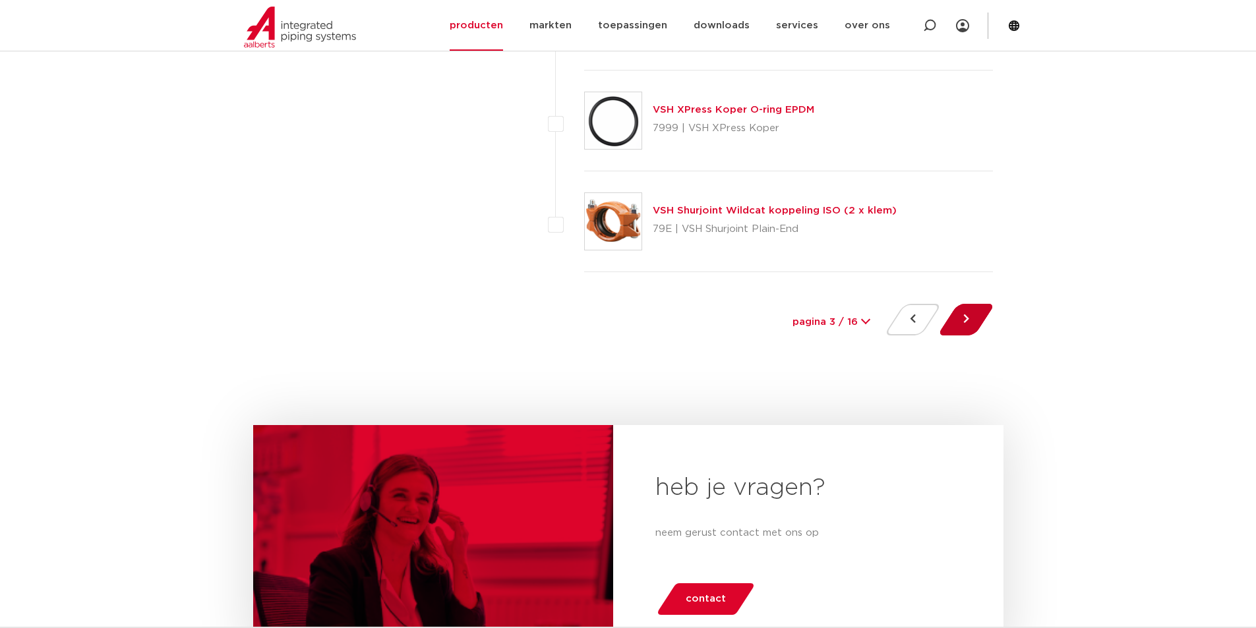
click at [963, 319] on button at bounding box center [966, 320] width 38 height 32
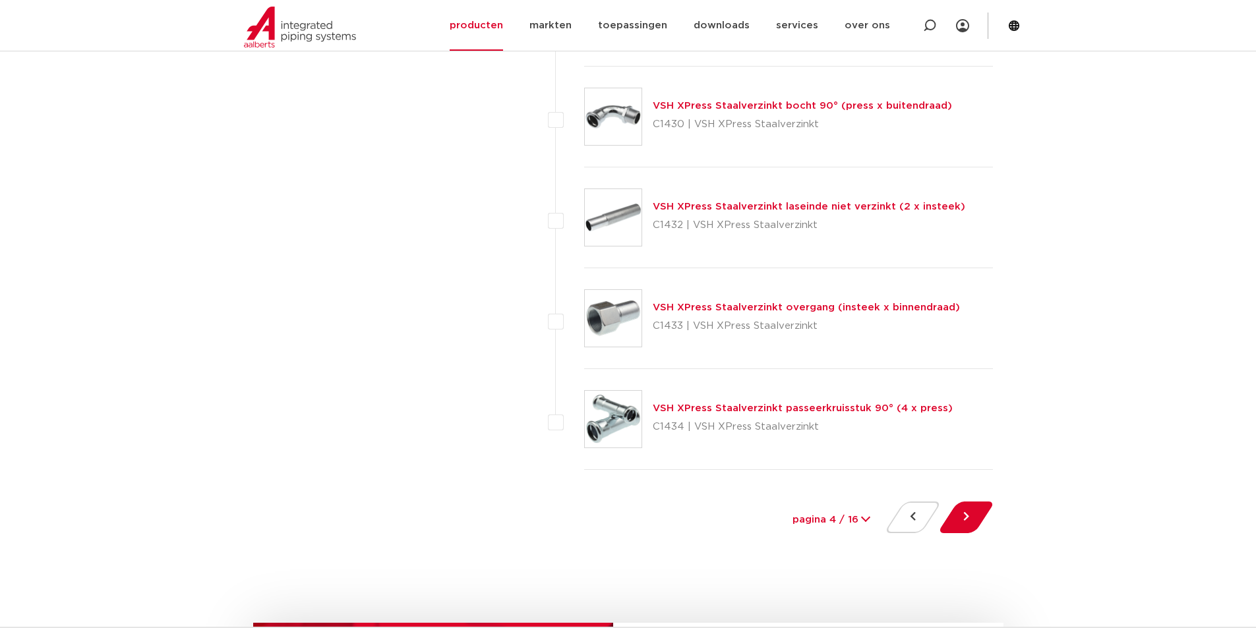
scroll to position [6196, 0]
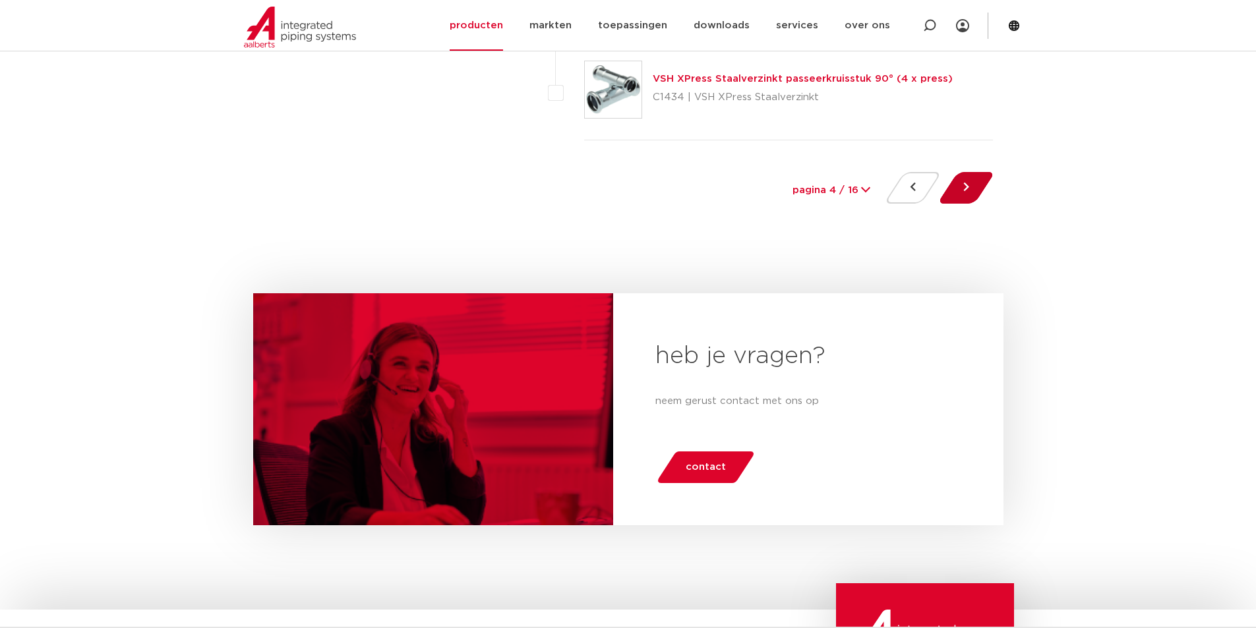
drag, startPoint x: 968, startPoint y: 176, endPoint x: 966, endPoint y: 183, distance: 6.9
click at [967, 177] on button at bounding box center [966, 188] width 38 height 32
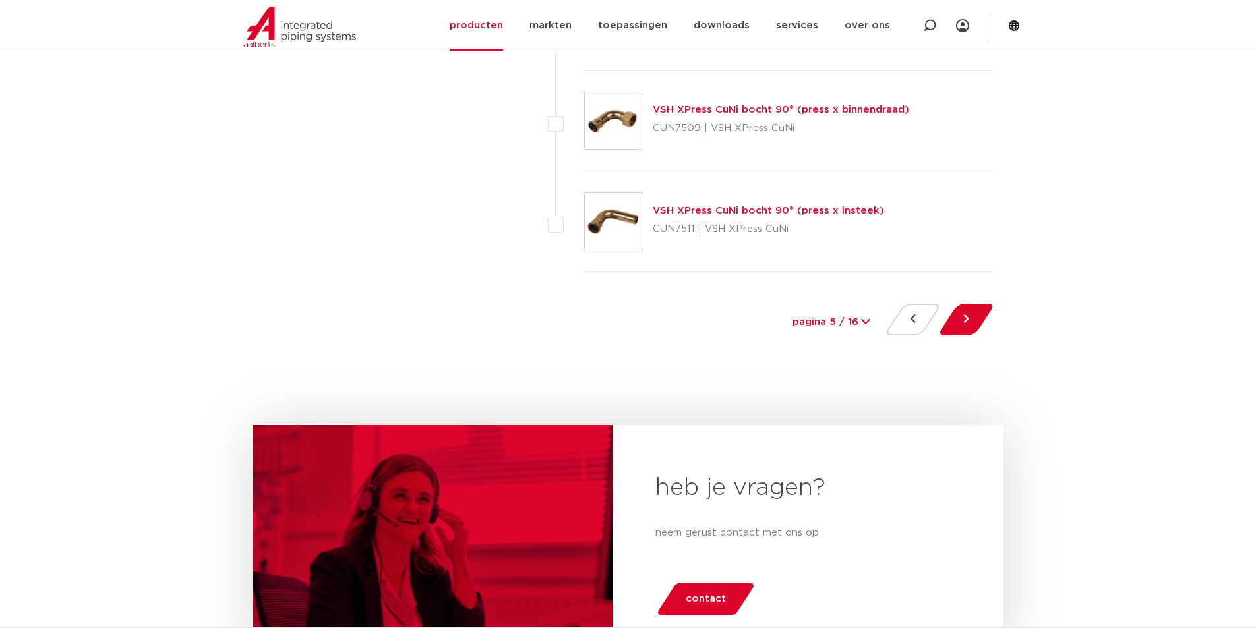
scroll to position [6130, 0]
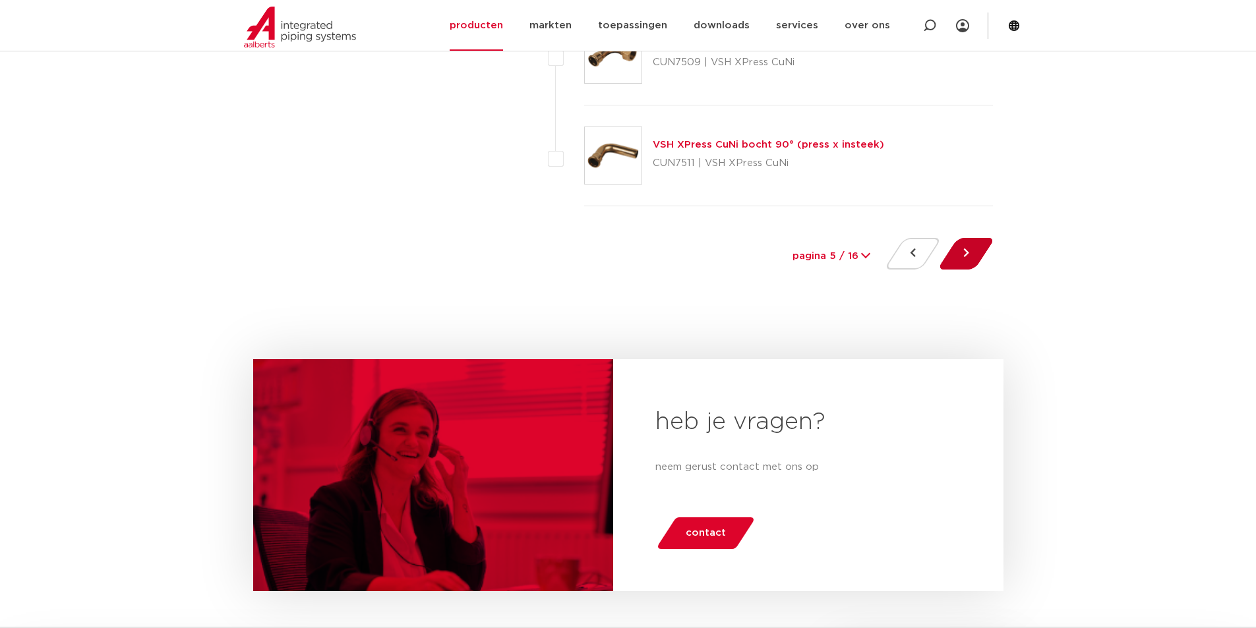
click at [965, 257] on button at bounding box center [966, 254] width 38 height 32
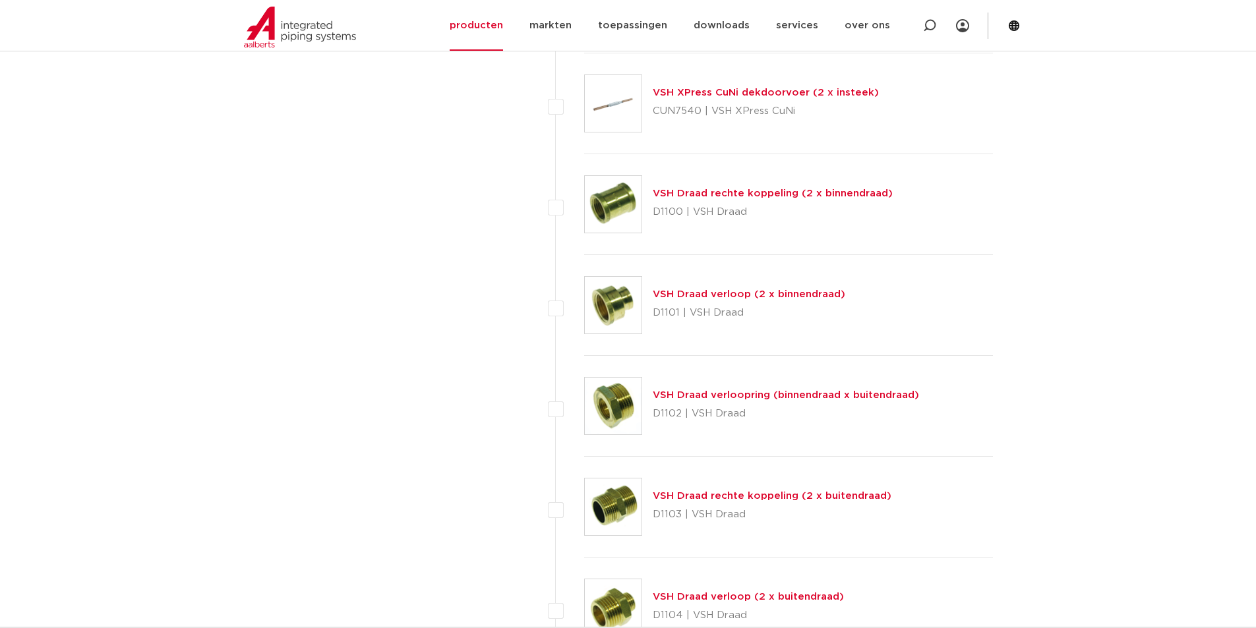
scroll to position [2043, 0]
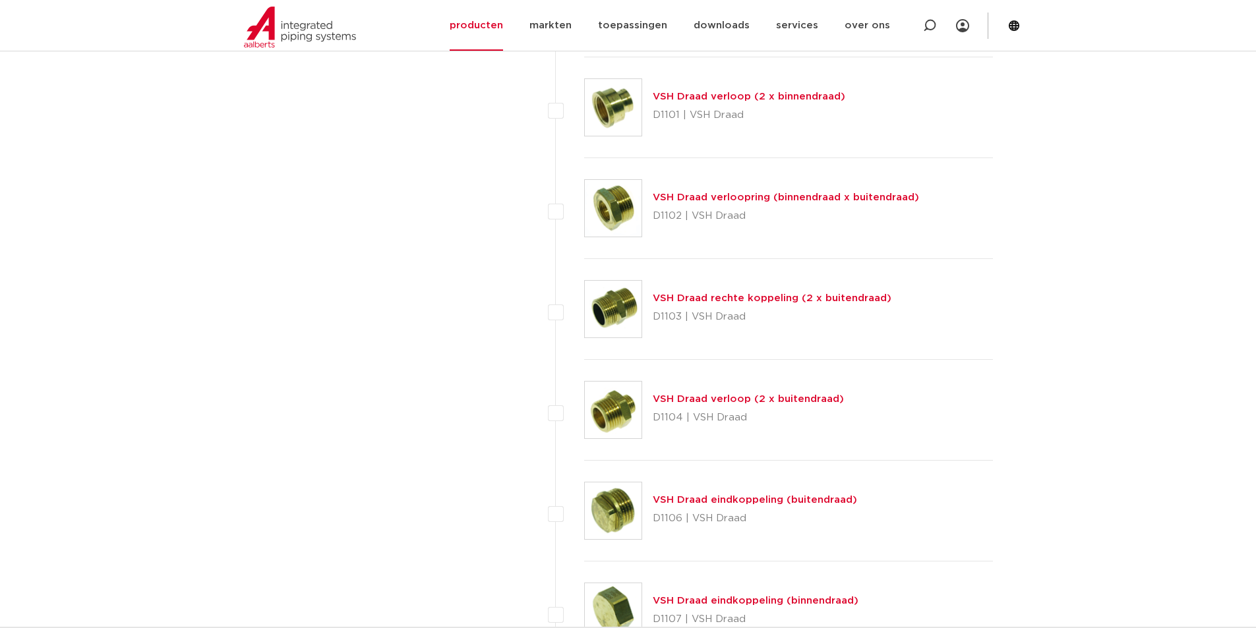
click at [692, 194] on link "VSH Draad verloopring (binnendraad x buitendraad)" at bounding box center [786, 197] width 266 height 10
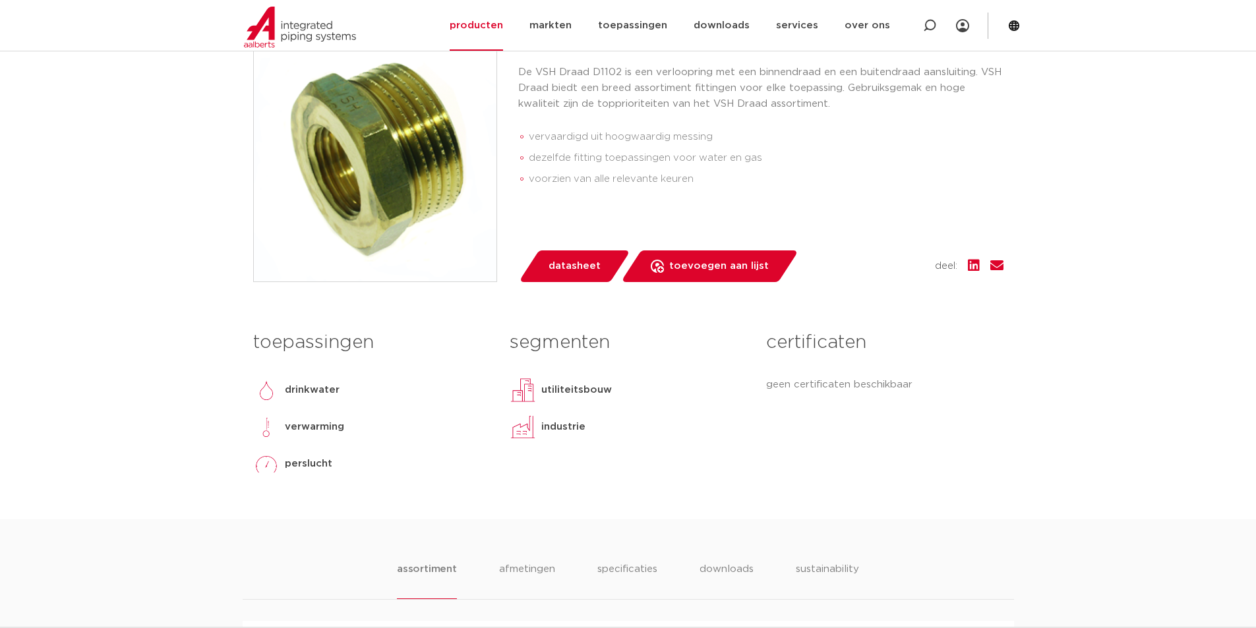
scroll to position [264, 0]
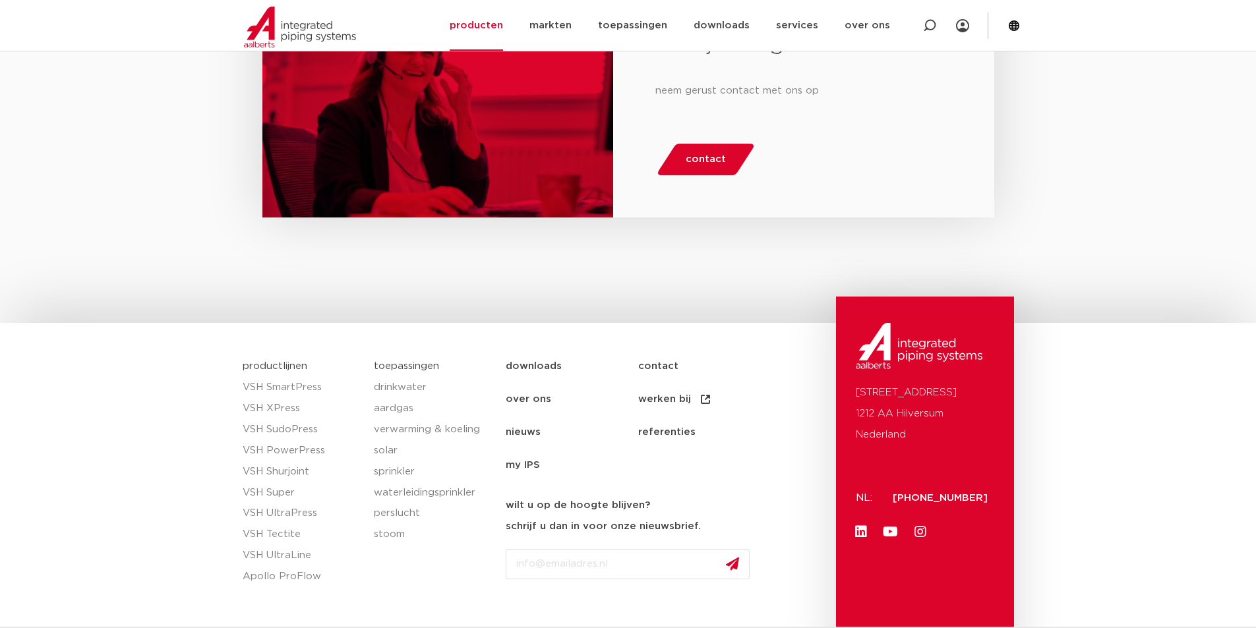
scroll to position [2172, 0]
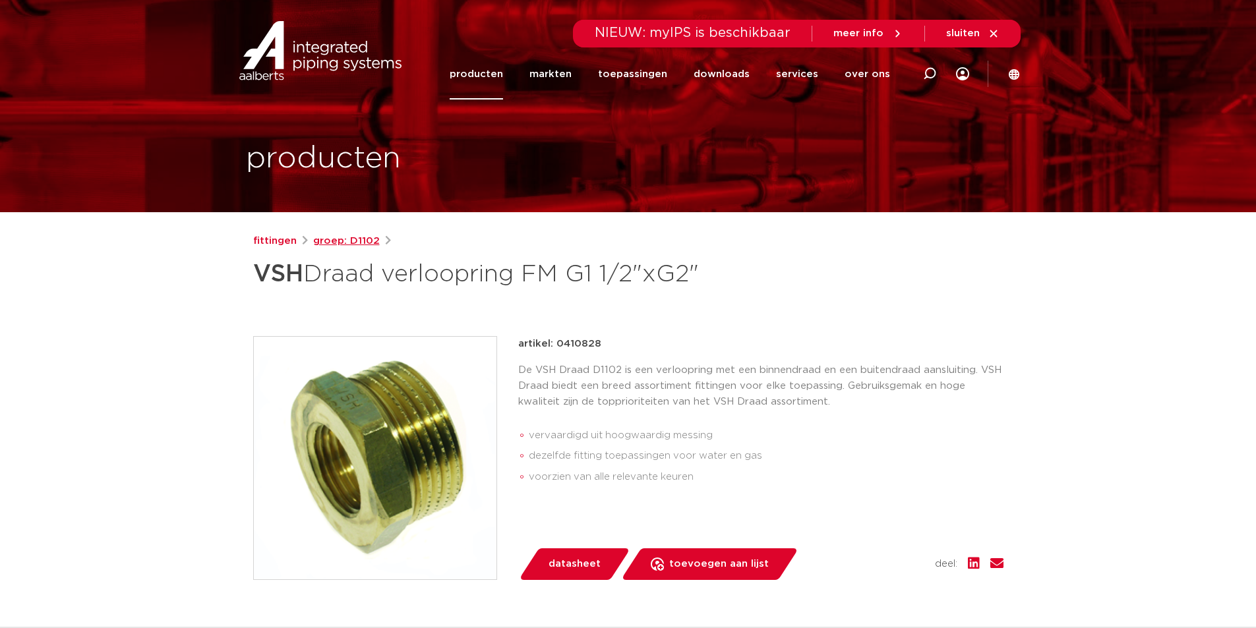
click at [343, 241] on link "groep: D1102" at bounding box center [346, 241] width 67 height 16
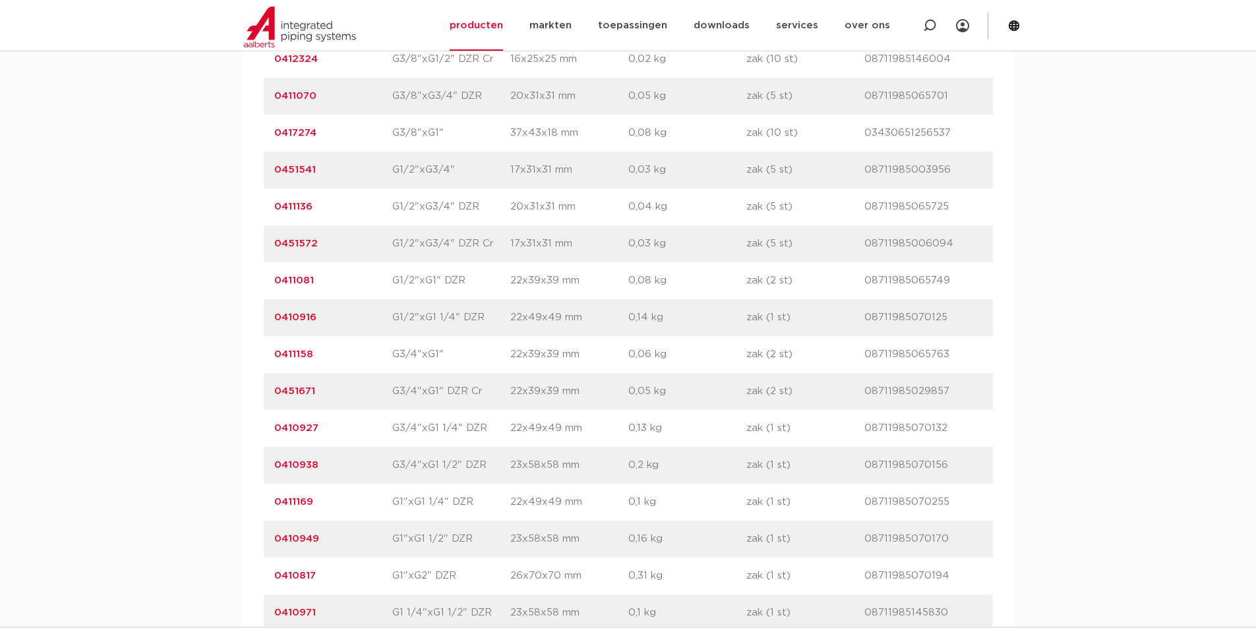
scroll to position [1186, 0]
